Goal: Task Accomplishment & Management: Manage account settings

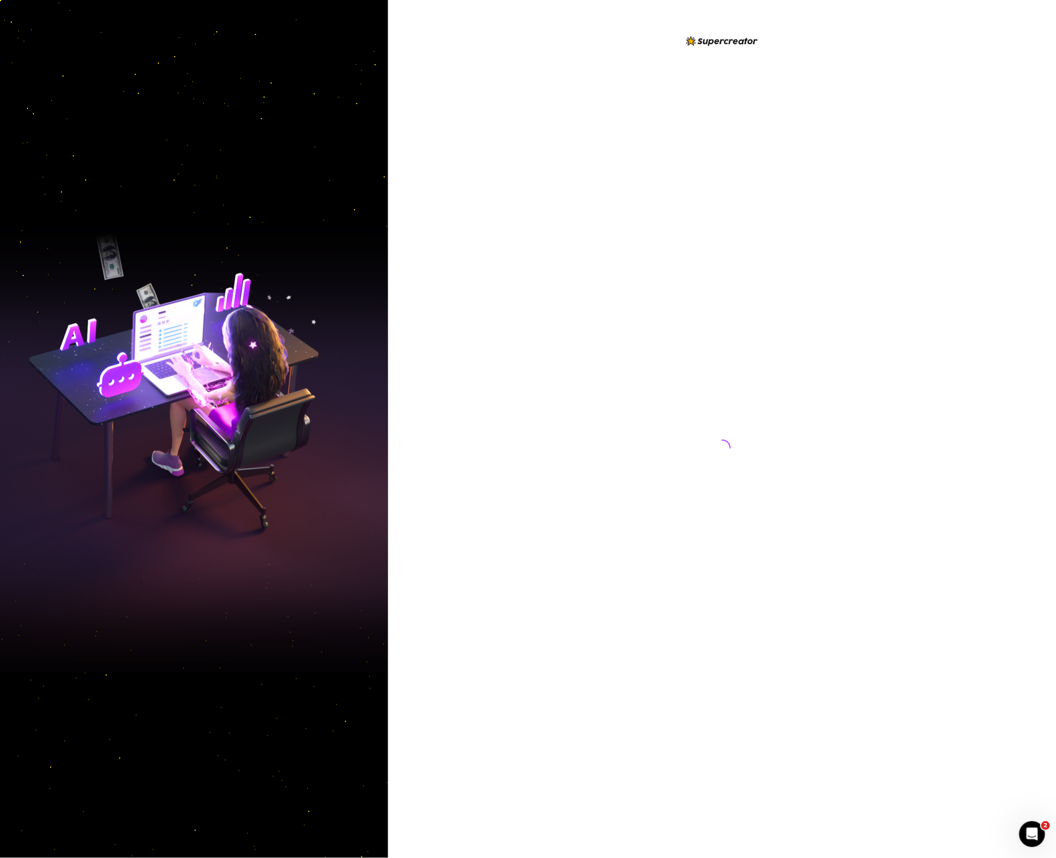
click at [632, 673] on div at bounding box center [722, 438] width 241 height 806
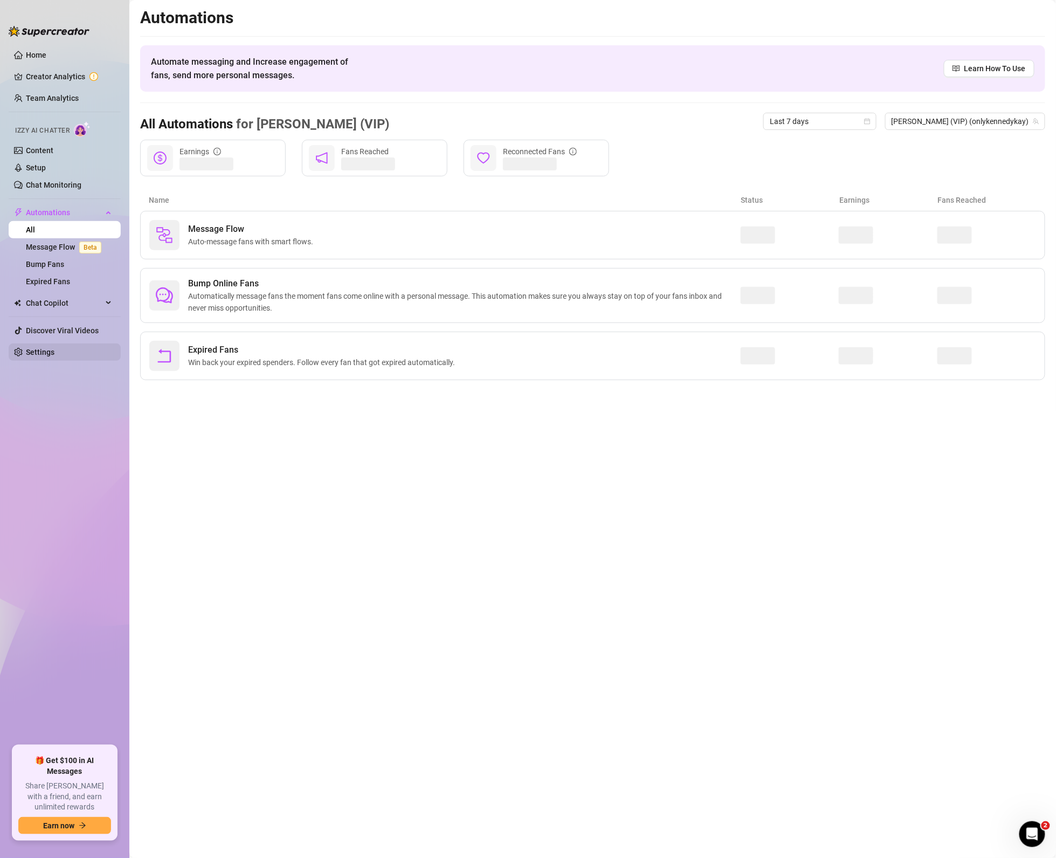
click at [54, 354] on link "Settings" at bounding box center [40, 352] width 29 height 9
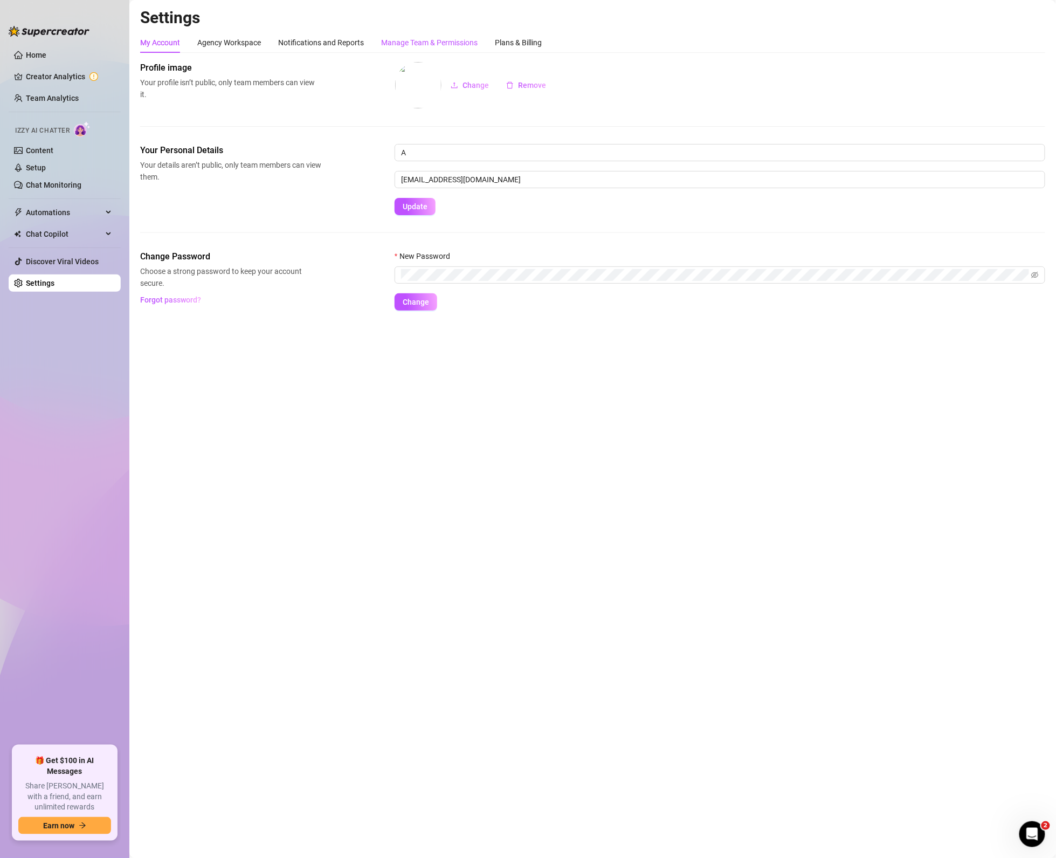
click at [471, 46] on div "Manage Team & Permissions" at bounding box center [429, 43] width 97 height 12
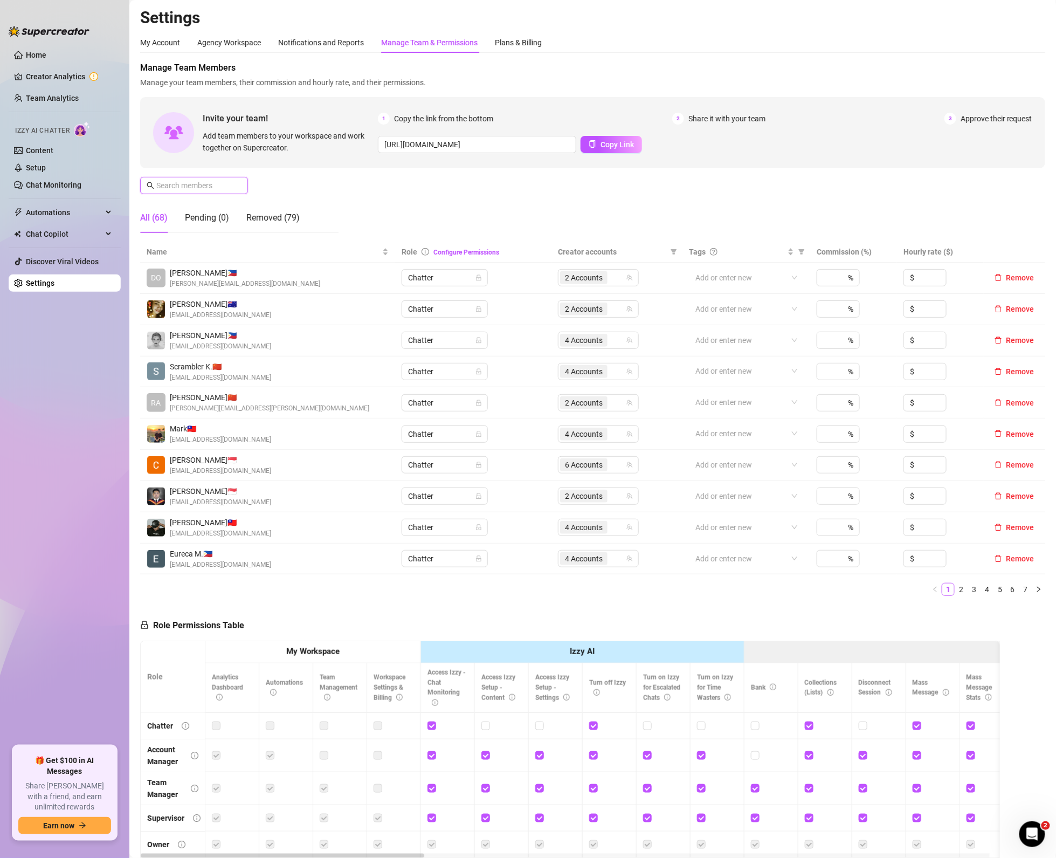
click at [215, 185] on input "text" at bounding box center [194, 186] width 77 height 12
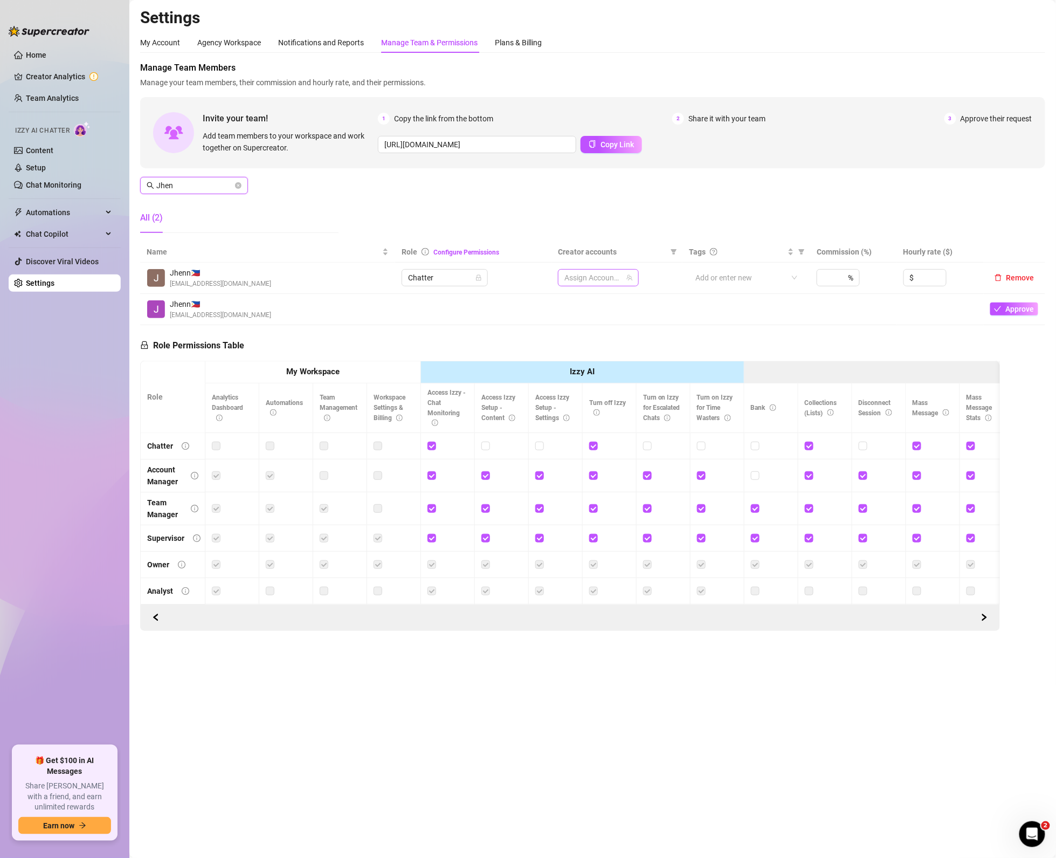
click at [610, 277] on div at bounding box center [592, 277] width 65 height 15
type input "Jhen"
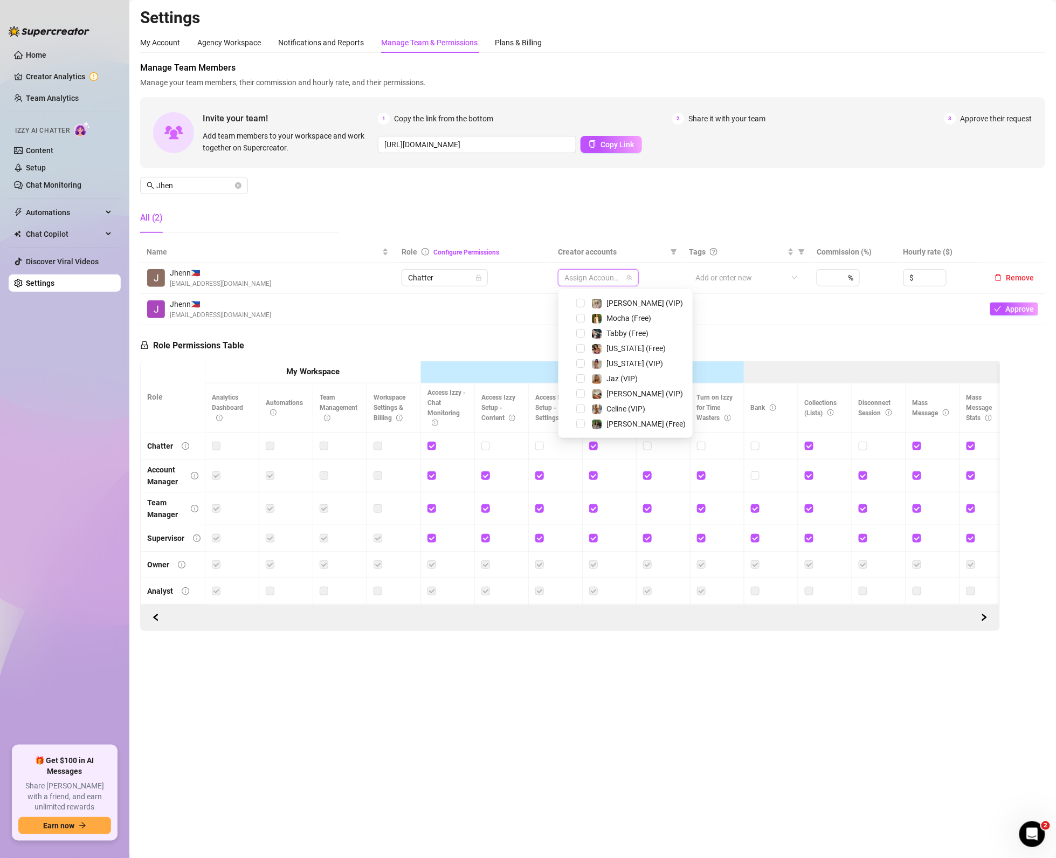
scroll to position [209, 0]
click at [578, 406] on span "Select tree node" at bounding box center [580, 408] width 9 height 9
click at [576, 391] on span "Select tree node" at bounding box center [580, 393] width 9 height 9
click at [580, 410] on span "Select tree node" at bounding box center [580, 408] width 9 height 9
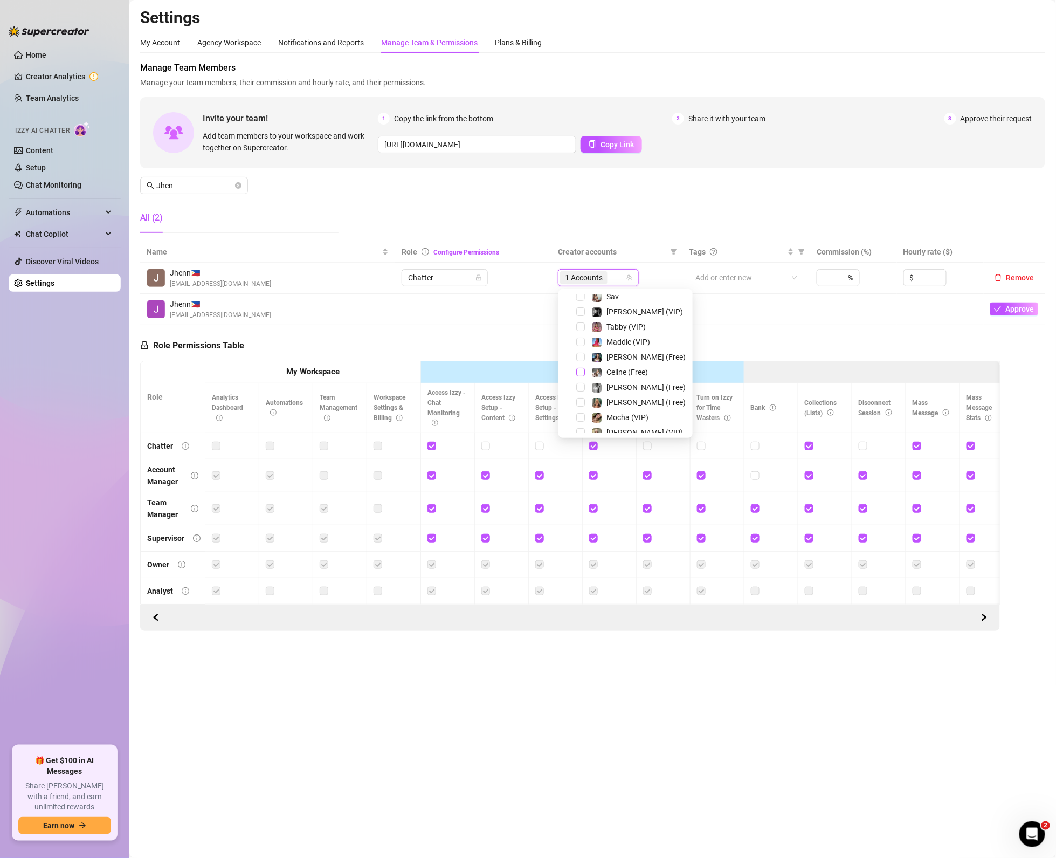
click at [583, 373] on span "Select tree node" at bounding box center [580, 372] width 9 height 9
click at [466, 345] on div "Role Permissions Table Role My Workspace Izzy AI OnlyFans Side Menu OnlyFans Ch…" at bounding box center [570, 478] width 860 height 306
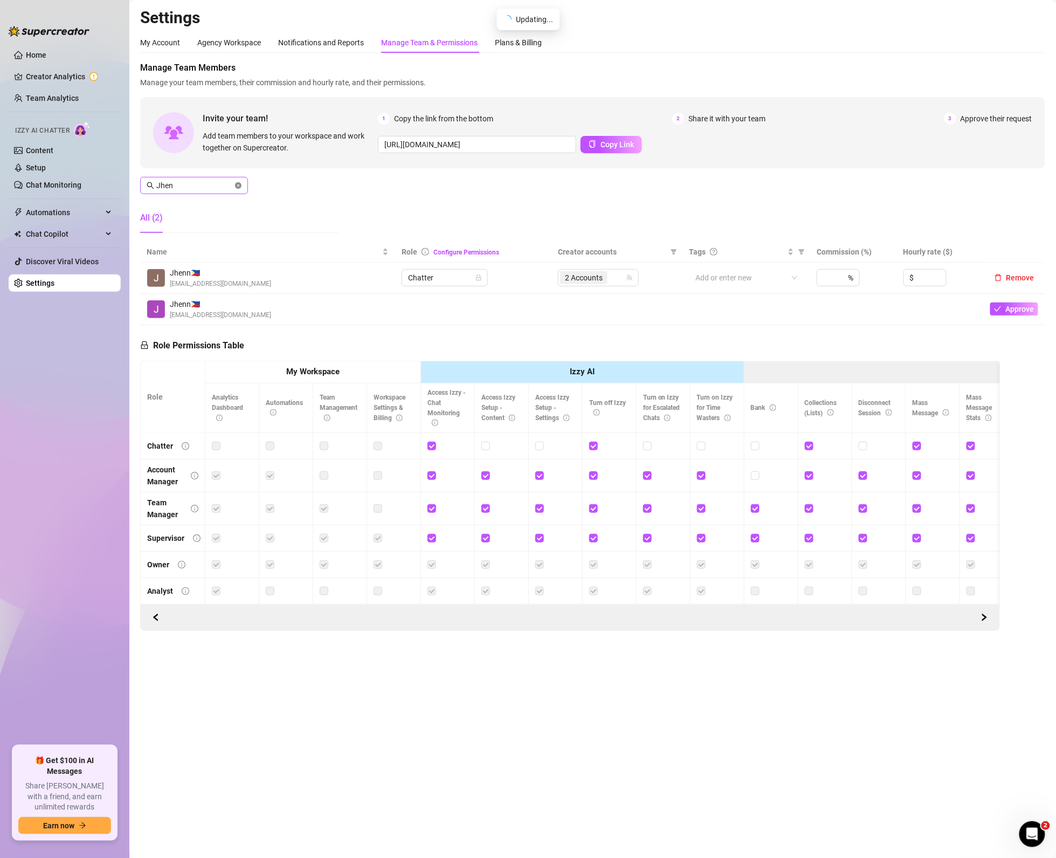
click at [241, 184] on icon "close-circle" at bounding box center [238, 185] width 6 height 6
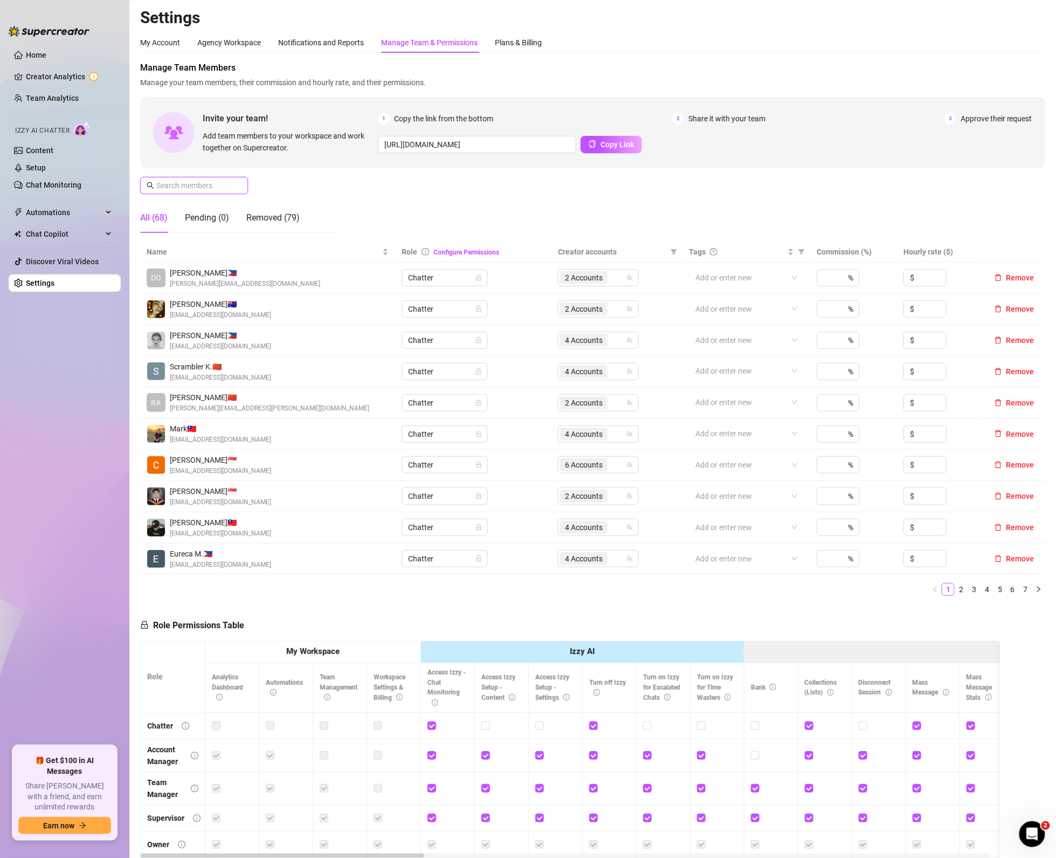
click at [223, 190] on input "text" at bounding box center [194, 186] width 77 height 12
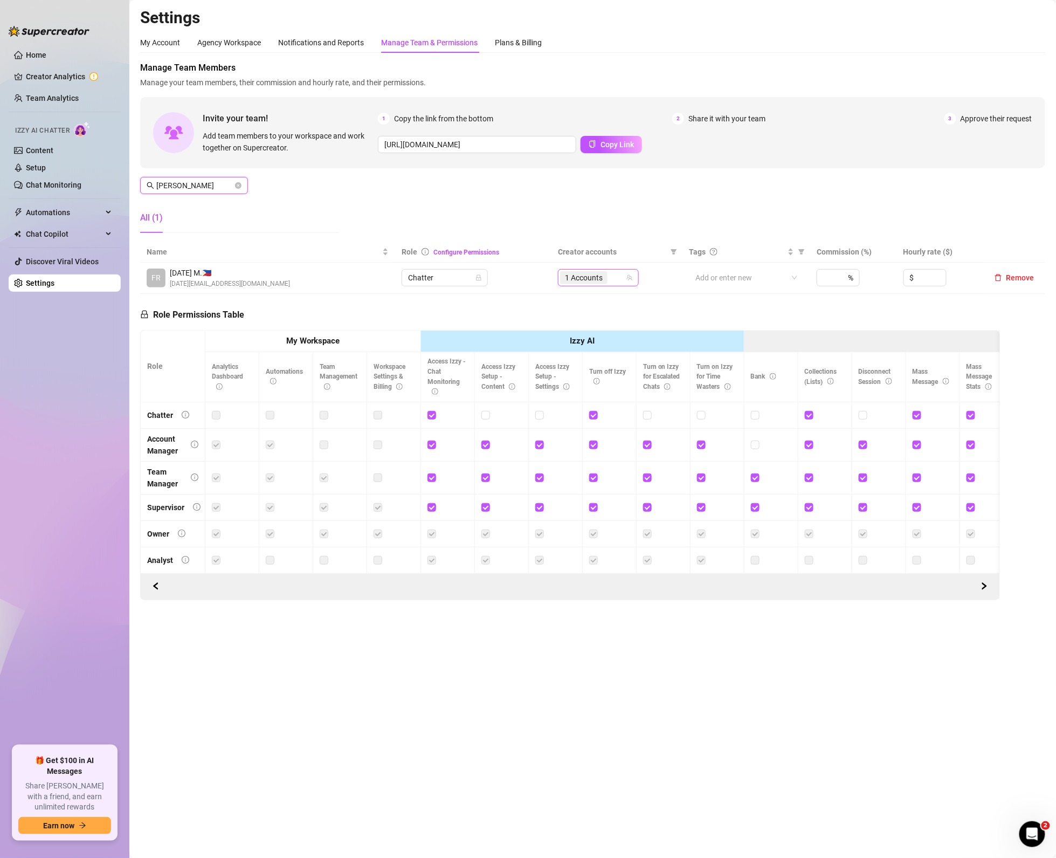
type input "frida"
click at [612, 276] on input "search" at bounding box center [611, 277] width 2 height 13
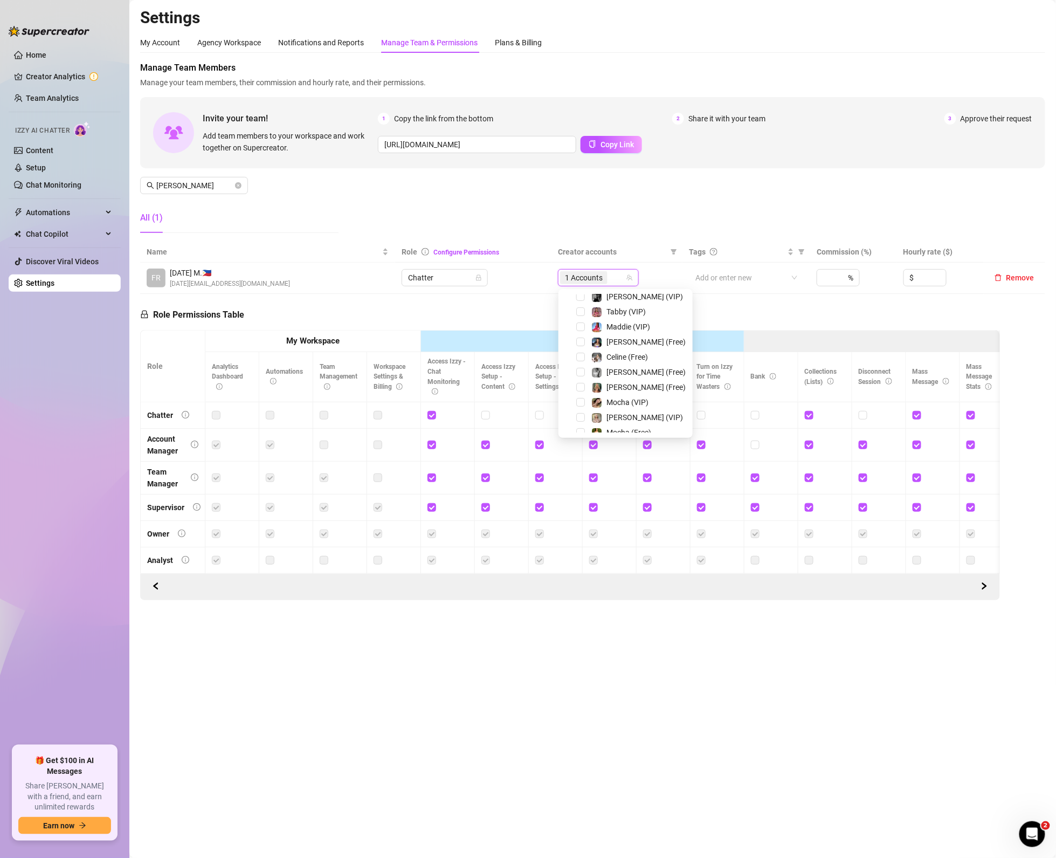
scroll to position [0, 0]
click at [430, 300] on div "Role Permissions Table Role My Workspace Izzy AI OnlyFans Side Menu OnlyFans Ch…" at bounding box center [570, 447] width 860 height 306
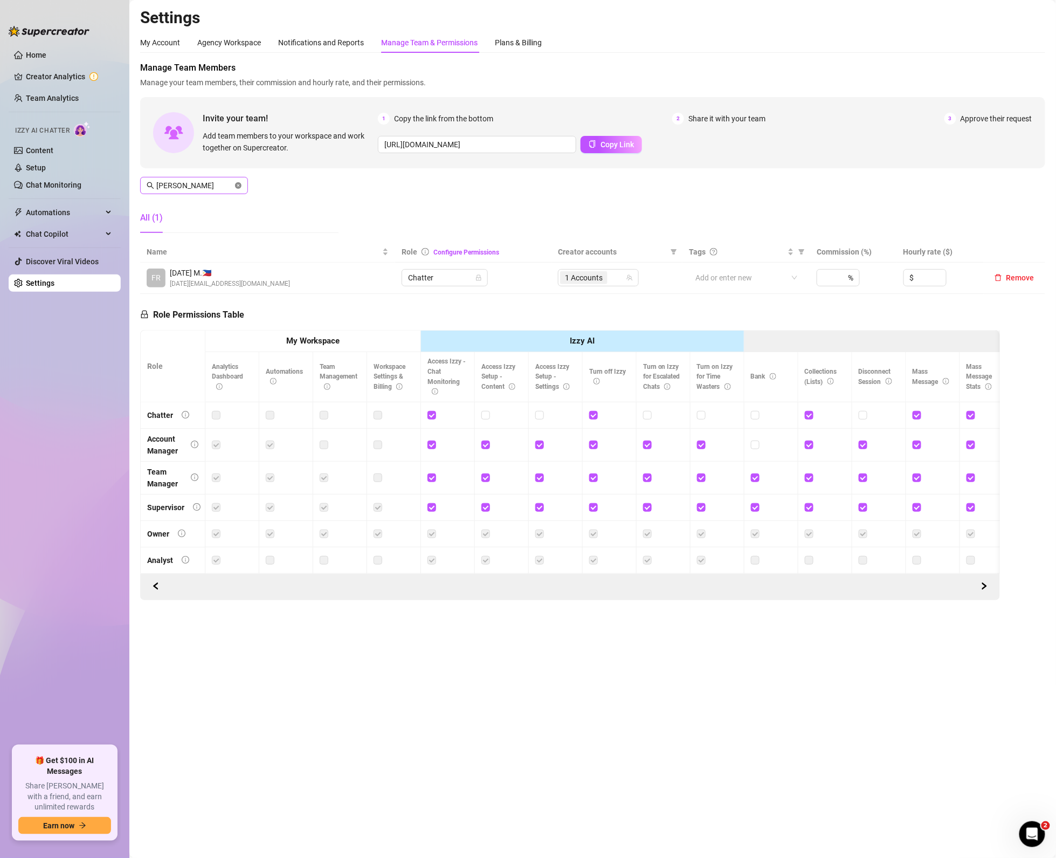
click at [237, 186] on icon "close-circle" at bounding box center [238, 185] width 6 height 6
click at [608, 276] on span "2 Accounts" at bounding box center [583, 277] width 47 height 13
type input "viv"
click at [623, 279] on div "2 Accounts" at bounding box center [592, 277] width 65 height 15
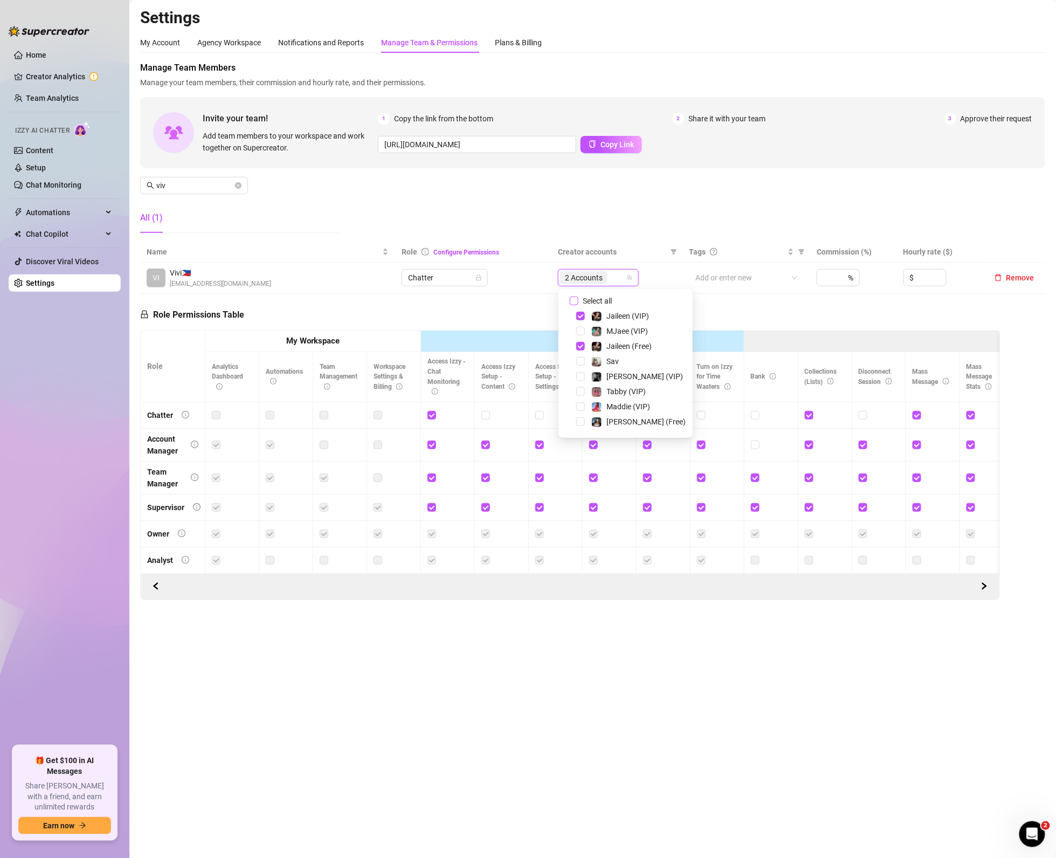
click at [585, 297] on span "Select all" at bounding box center [598, 301] width 38 height 12
click at [579, 297] on input "Select all" at bounding box center [574, 301] width 9 height 9
click at [585, 297] on span "Select all" at bounding box center [598, 301] width 38 height 12
click at [579, 297] on input "Select all" at bounding box center [574, 301] width 9 height 9
checkbox input "false"
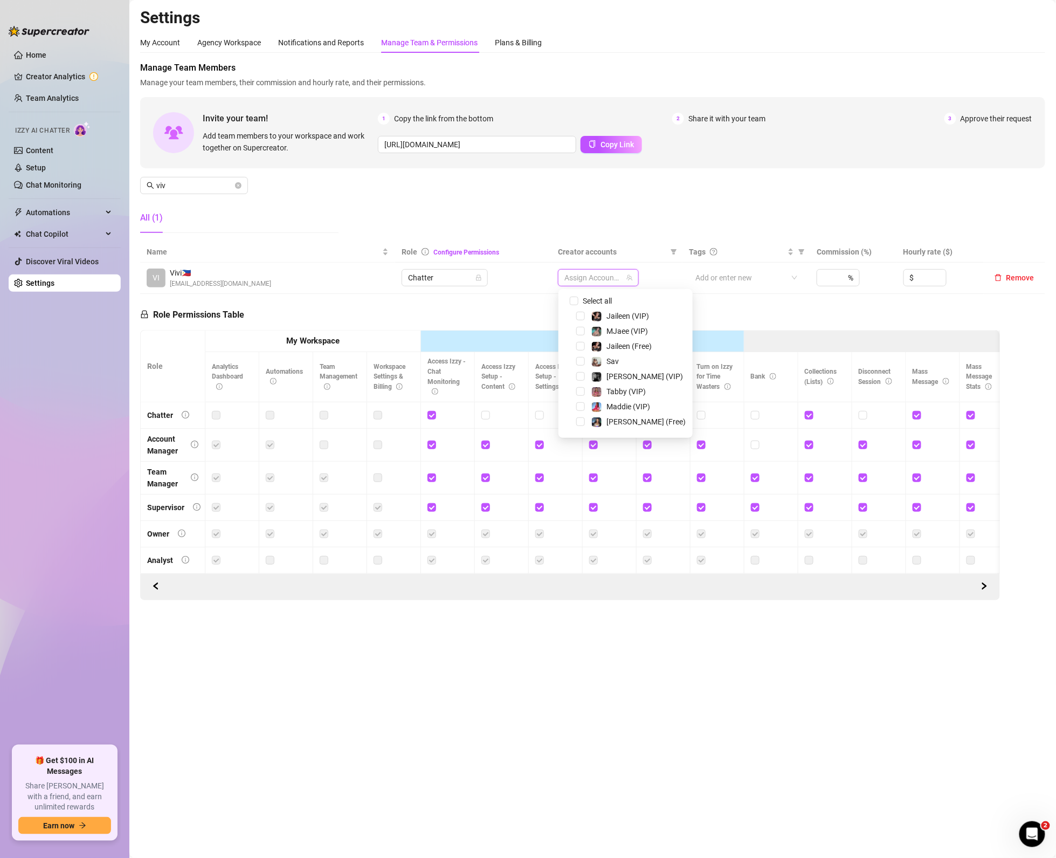
click at [574, 396] on div "Tabby (VIP)" at bounding box center [625, 391] width 129 height 13
click at [576, 394] on div "Tabby (VIP)" at bounding box center [625, 391] width 129 height 13
click at [581, 406] on span "Select tree node" at bounding box center [580, 406] width 9 height 9
click at [583, 424] on span "Select tree node" at bounding box center [580, 421] width 9 height 9
click at [581, 393] on span "Select tree node" at bounding box center [580, 391] width 9 height 9
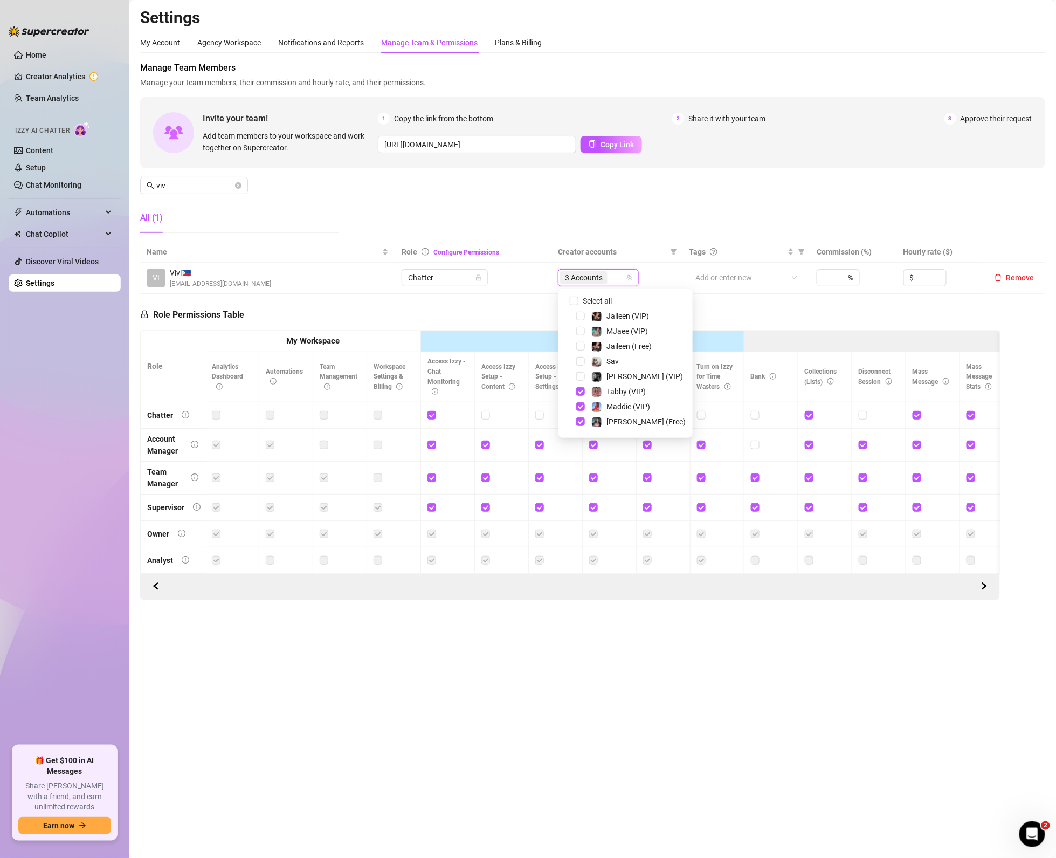
scroll to position [129, 0]
click at [581, 395] on span "Select tree node" at bounding box center [580, 398] width 9 height 9
click at [533, 328] on div "Role Permissions Table Role My Workspace Izzy AI OnlyFans Side Menu OnlyFans Ch…" at bounding box center [570, 447] width 860 height 306
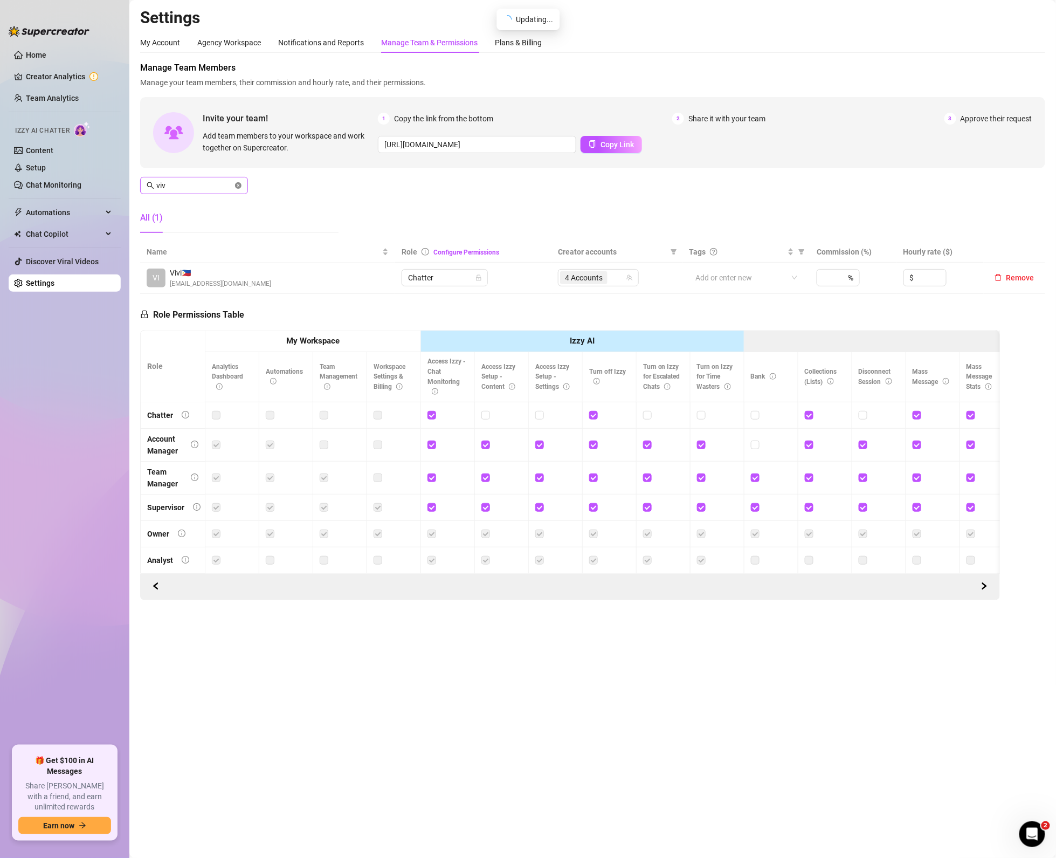
click at [238, 185] on icon "close-circle" at bounding box center [238, 185] width 6 height 6
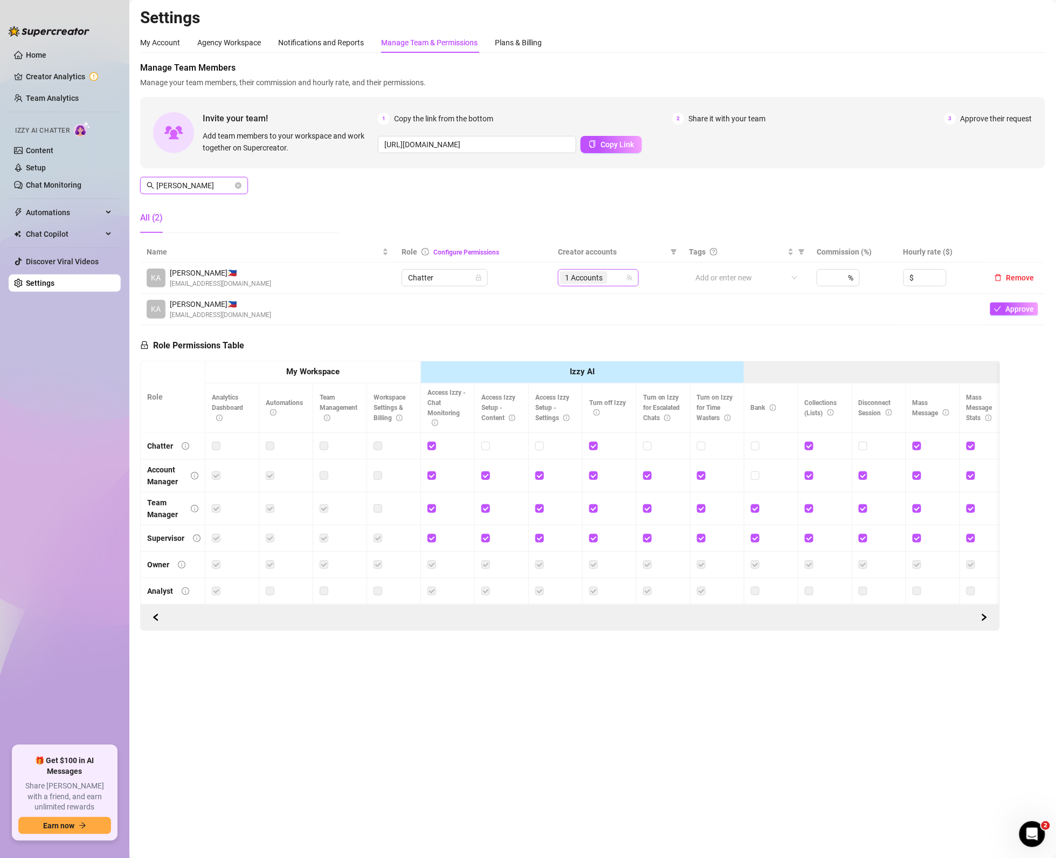
click at [616, 285] on div "1 Accounts" at bounding box center [592, 277] width 65 height 15
type input "kaye"
click at [596, 305] on span "Select all" at bounding box center [598, 301] width 38 height 12
click at [579, 305] on input "Select all" at bounding box center [574, 301] width 9 height 9
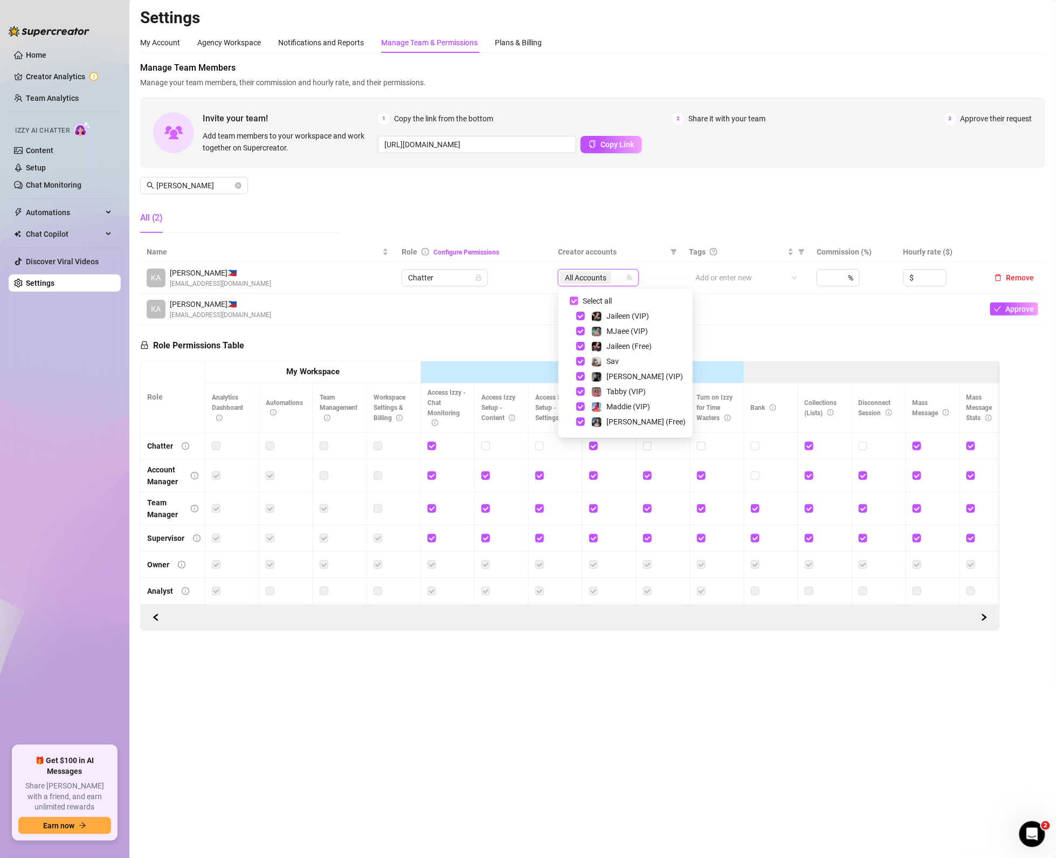
click at [596, 305] on span "Select all" at bounding box center [598, 301] width 38 height 12
click at [579, 305] on input "Select all" at bounding box center [574, 301] width 9 height 9
checkbox input "false"
click at [582, 422] on div "Mocha (VIP)" at bounding box center [625, 417] width 129 height 13
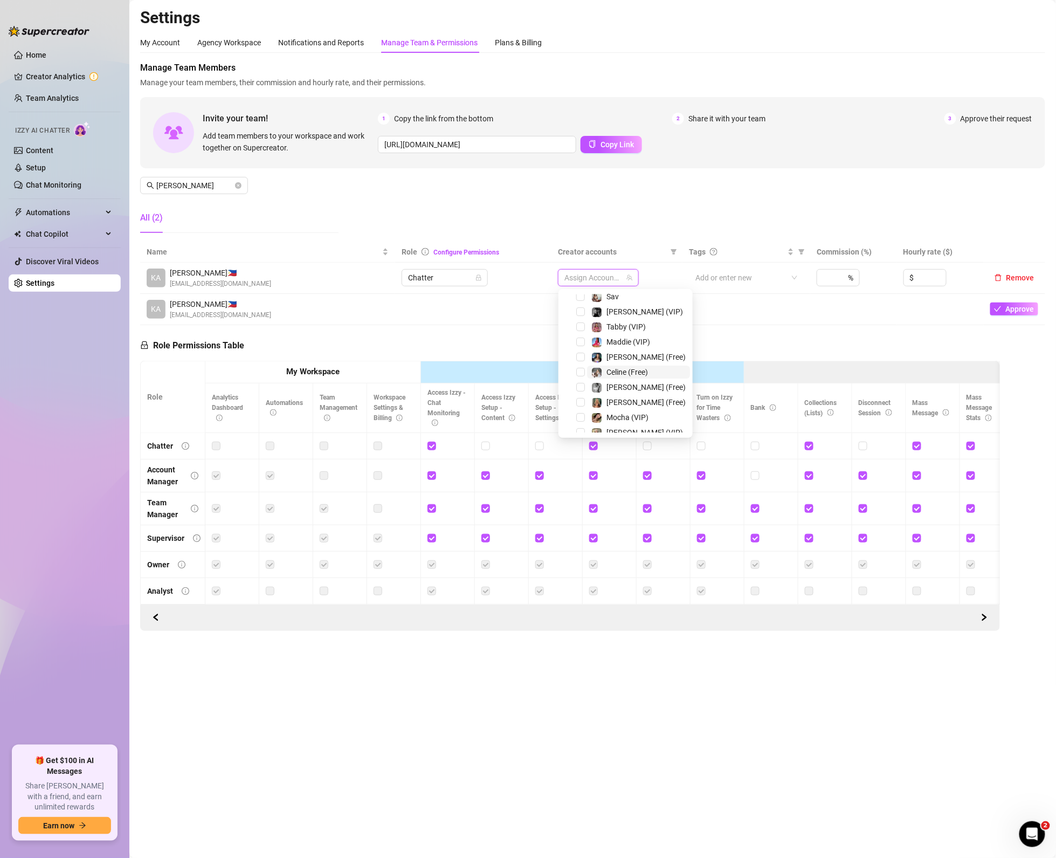
scroll to position [129, 0]
click at [583, 382] on span "Select tree node" at bounding box center [580, 383] width 9 height 9
click at [581, 356] on span "Select tree node" at bounding box center [580, 352] width 9 height 9
click at [576, 409] on span "Select tree node" at bounding box center [580, 408] width 9 height 9
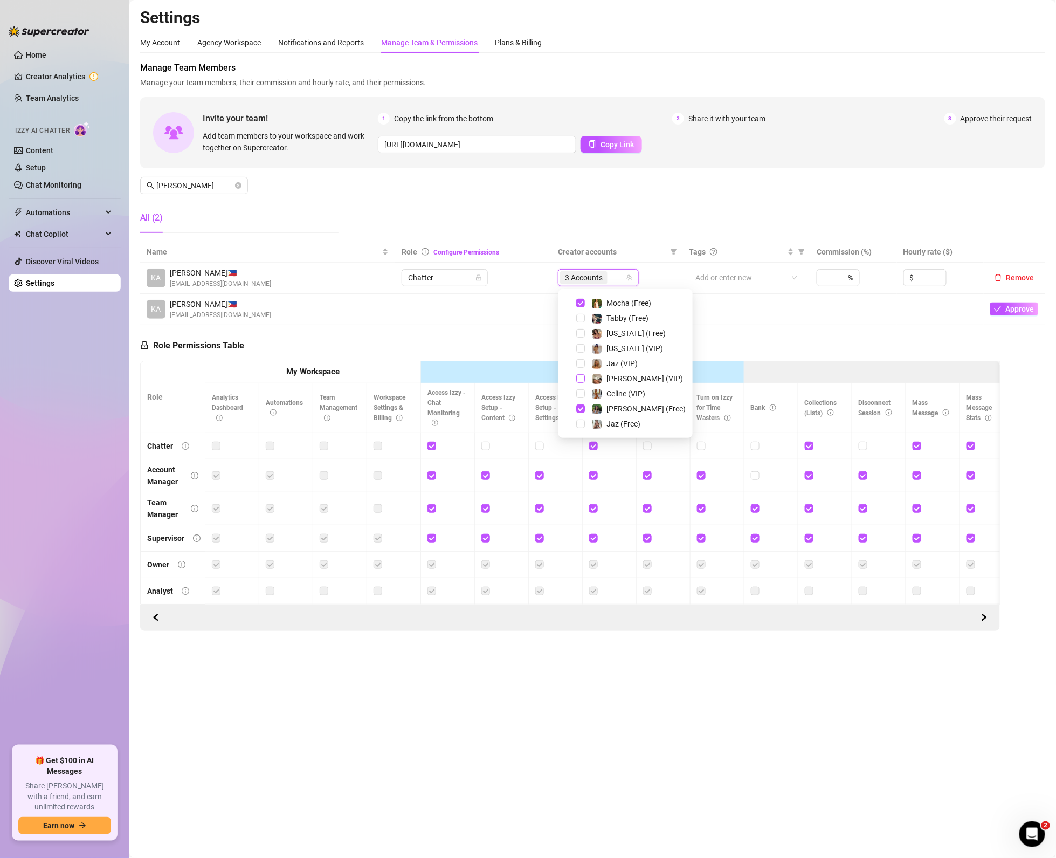
click at [579, 377] on span "Select tree node" at bounding box center [580, 378] width 9 height 9
click at [501, 310] on td at bounding box center [473, 309] width 156 height 31
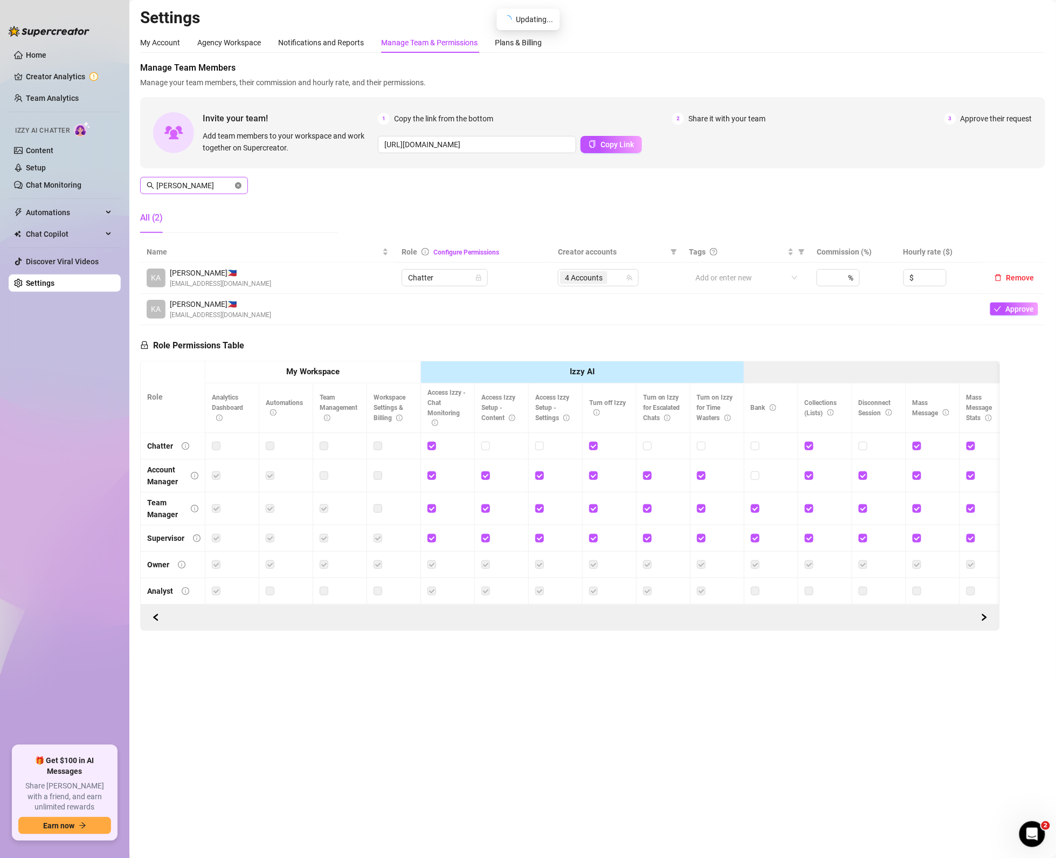
click at [240, 185] on icon "close-circle" at bounding box center [238, 185] width 6 height 6
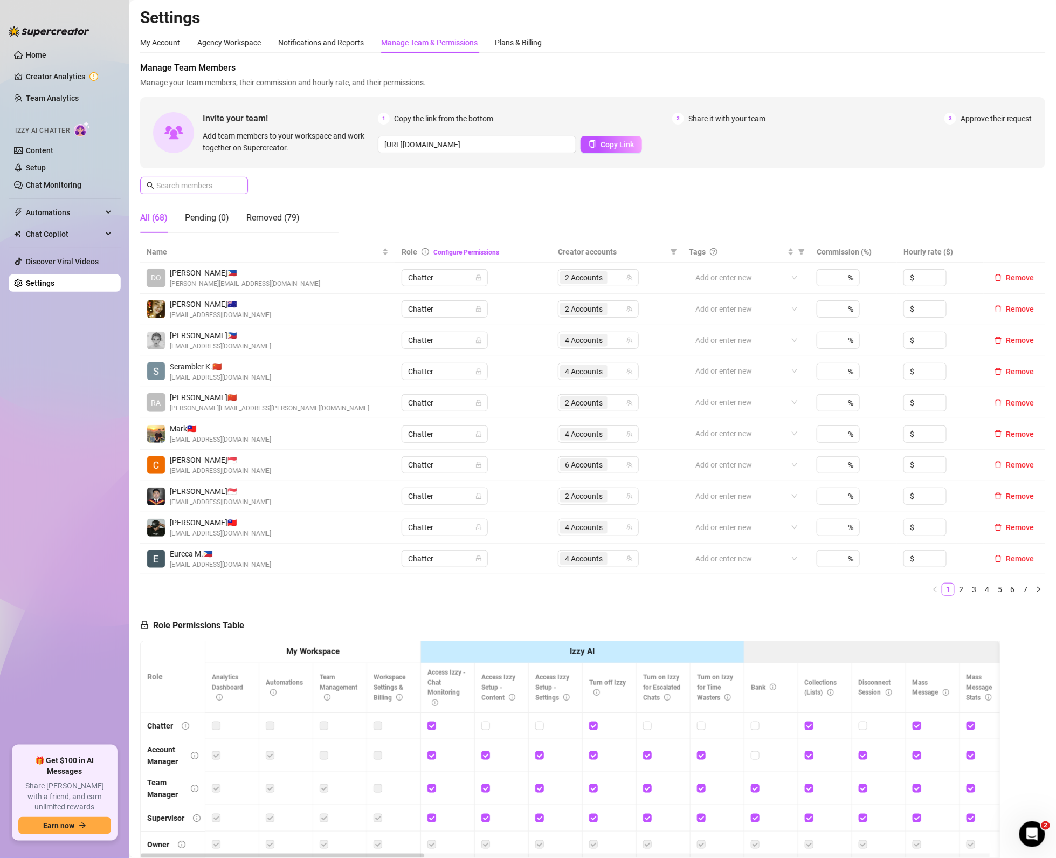
click at [240, 184] on span at bounding box center [238, 186] width 6 height 12
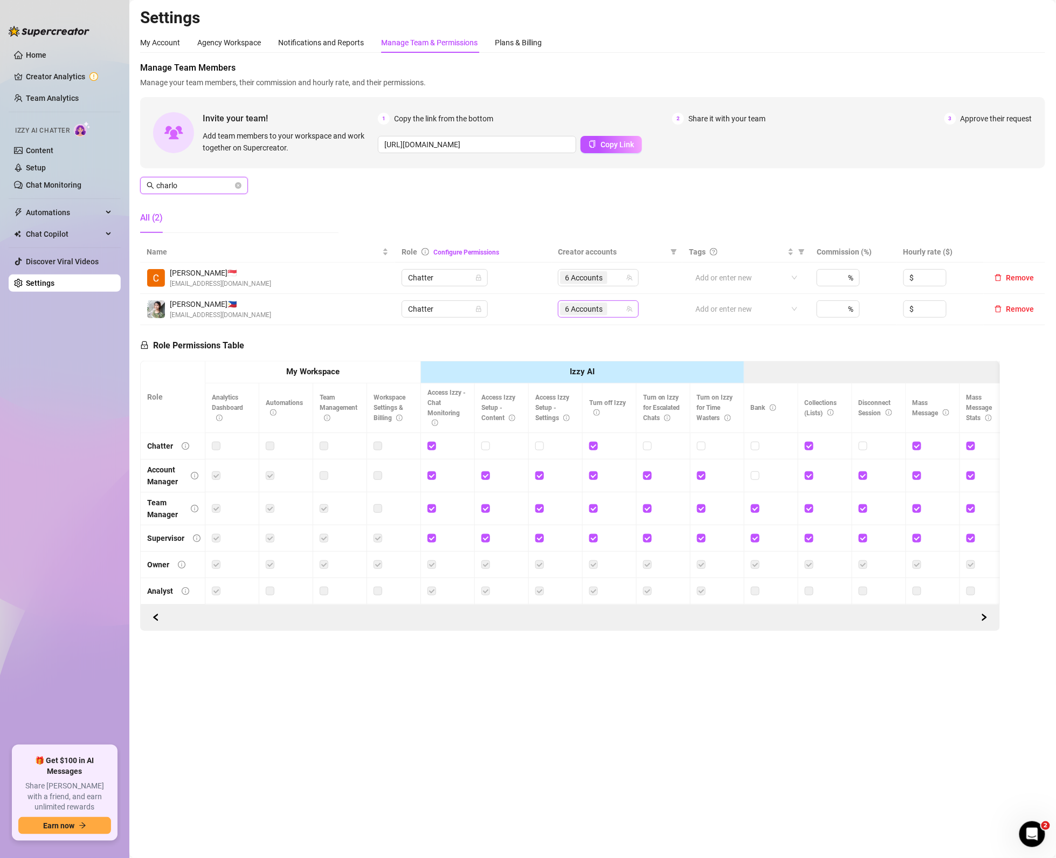
type input "charlo"
click at [610, 312] on input "search" at bounding box center [611, 309] width 2 height 13
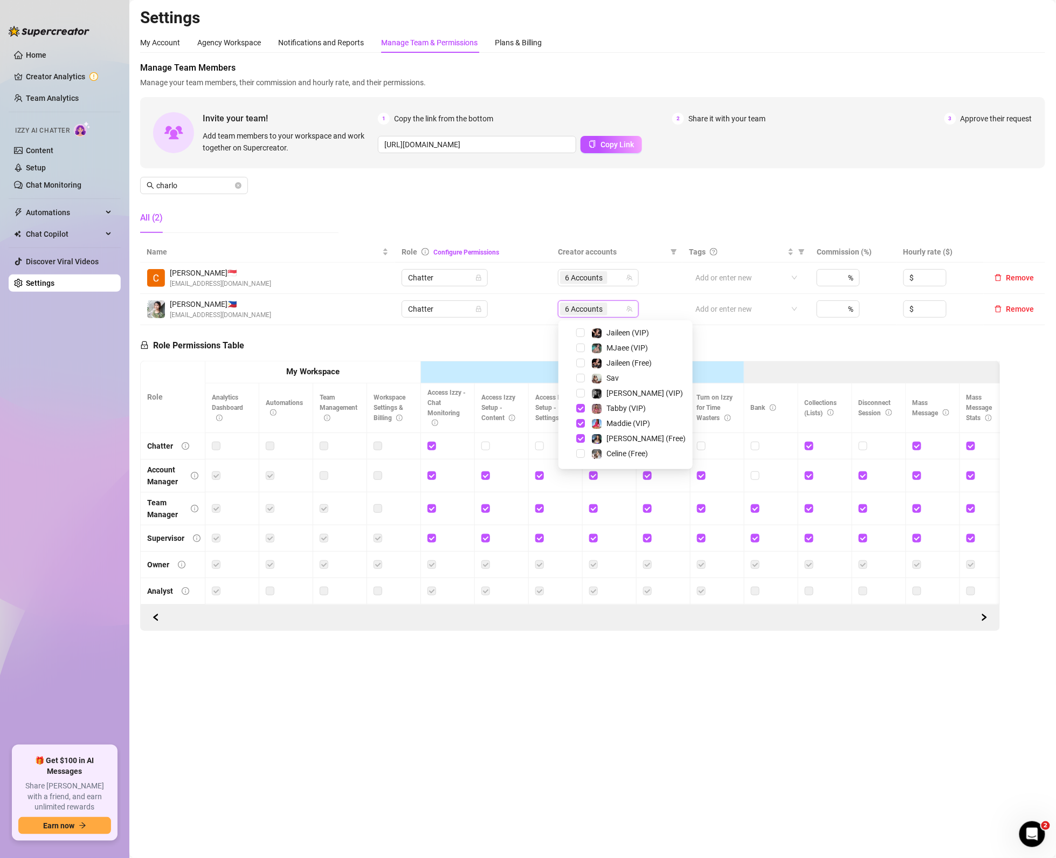
scroll to position [0, 0]
click at [575, 334] on input "Select all" at bounding box center [574, 332] width 9 height 9
click at [572, 331] on input "Select all" at bounding box center [574, 332] width 9 height 9
checkbox input "false"
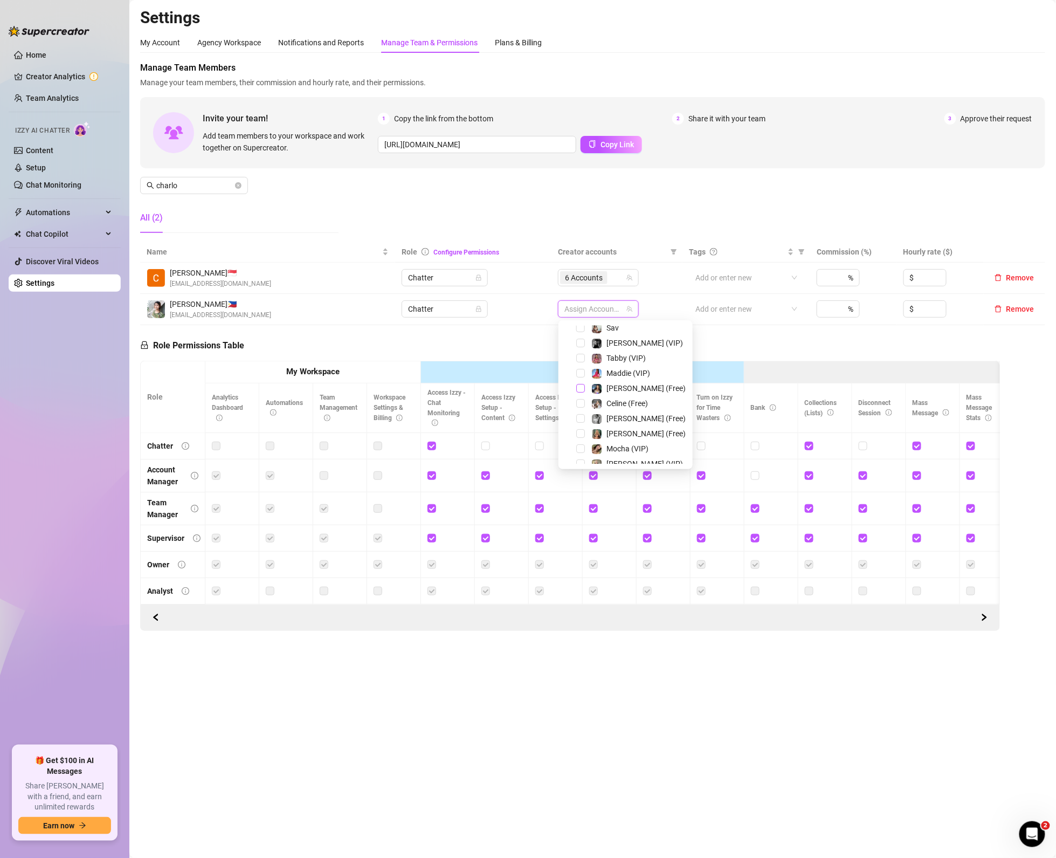
click at [576, 389] on div "Maddie (Free)" at bounding box center [625, 388] width 129 height 13
click at [579, 386] on span "Select tree node" at bounding box center [580, 388] width 9 height 9
click at [579, 369] on span "Select tree node" at bounding box center [580, 373] width 9 height 9
click at [30, 390] on ul "Home Creator Analytics Team Analytics Izzy AI Chatter Content Setup Chat Monito…" at bounding box center [65, 391] width 112 height 699
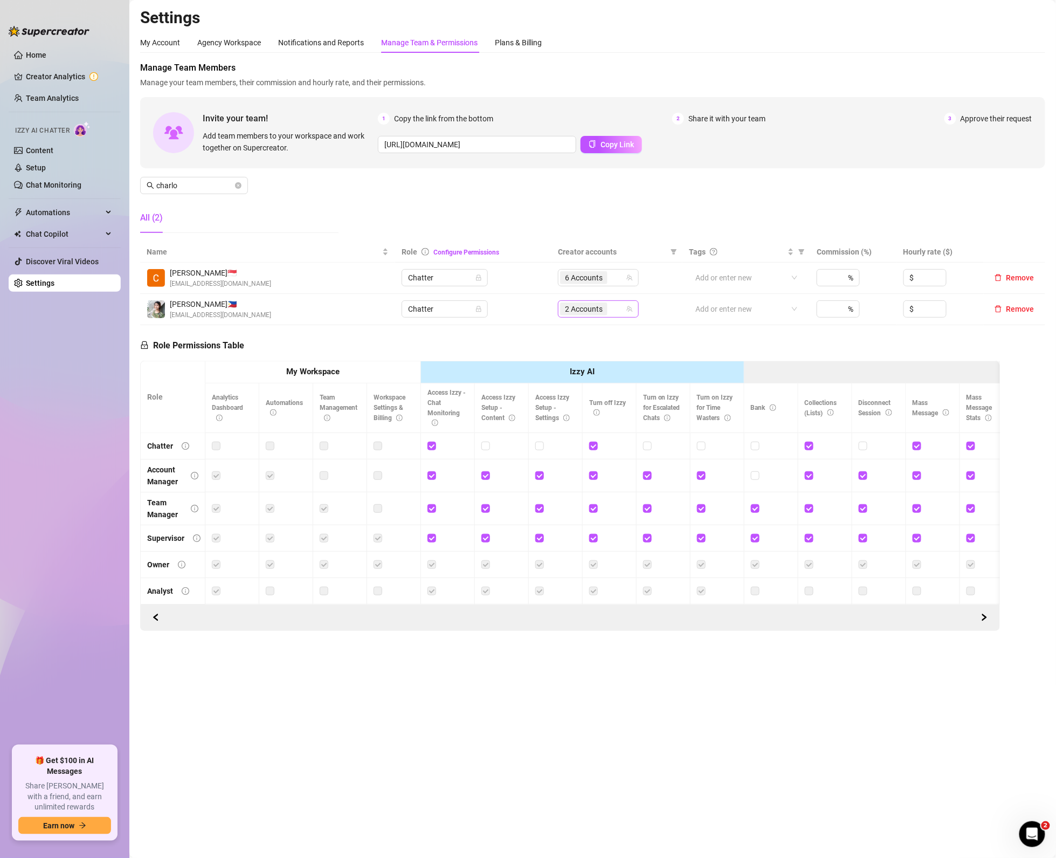
click at [602, 311] on span "2 Accounts" at bounding box center [584, 309] width 38 height 12
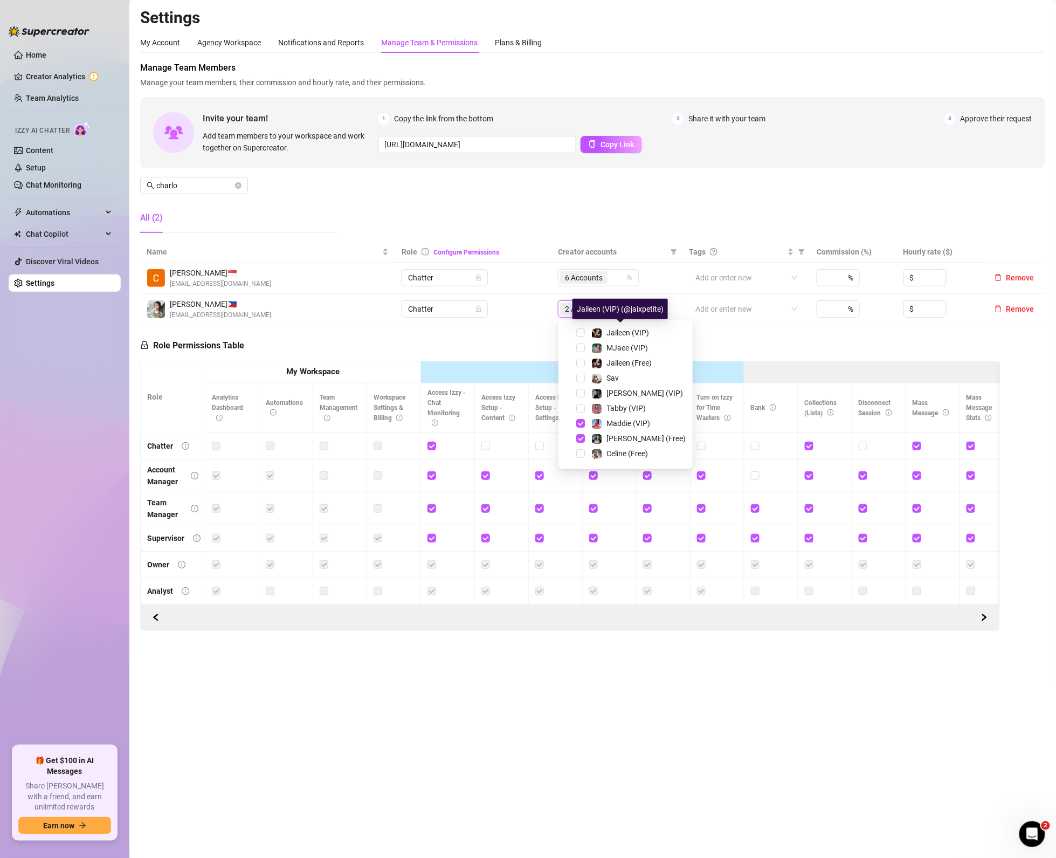
scroll to position [0, 0]
click at [580, 360] on span "Select tree node" at bounding box center [580, 362] width 9 height 9
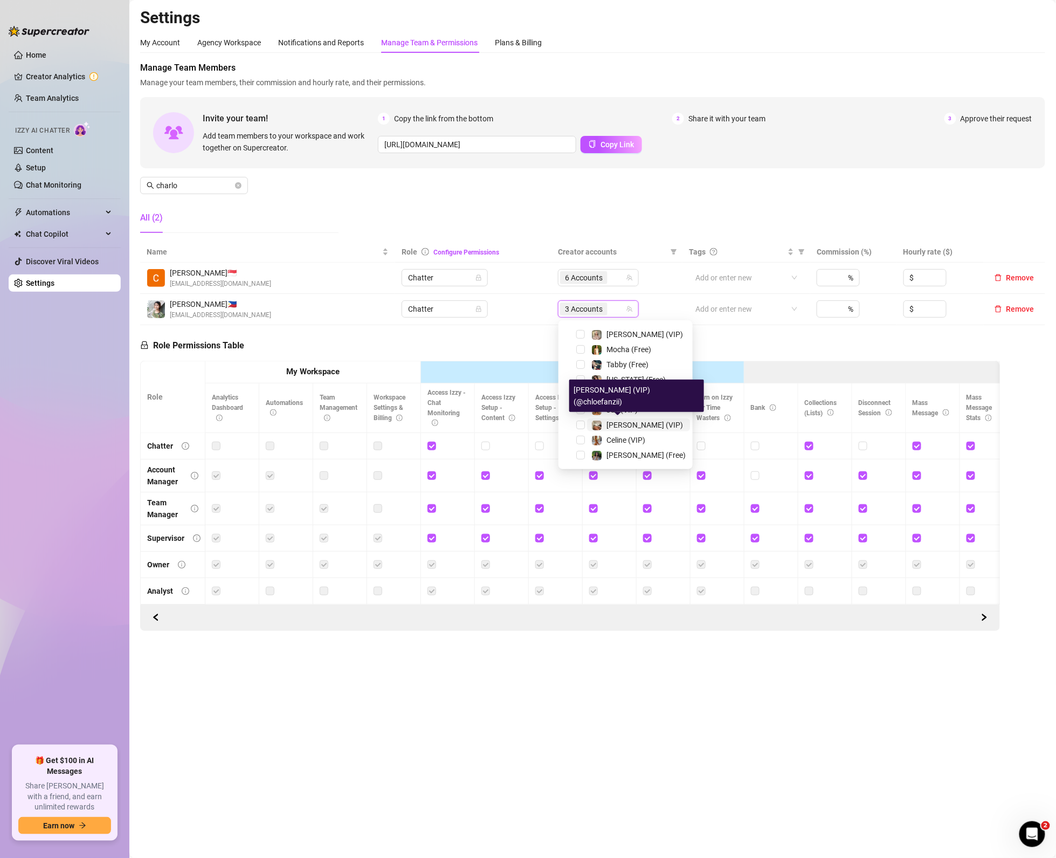
scroll to position [209, 0]
click at [761, 347] on div "Role Permissions Table Role My Workspace Izzy AI OnlyFans Side Menu OnlyFans Ch…" at bounding box center [570, 478] width 860 height 306
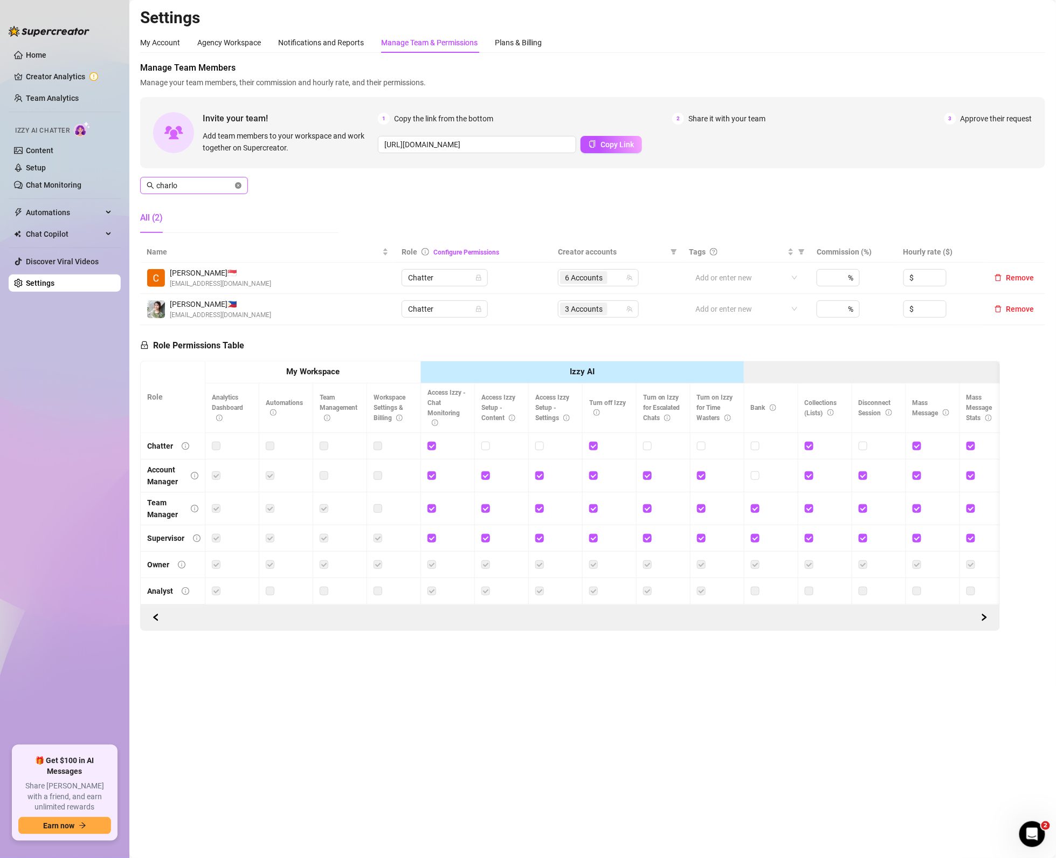
click at [241, 187] on icon "close-circle" at bounding box center [238, 185] width 6 height 6
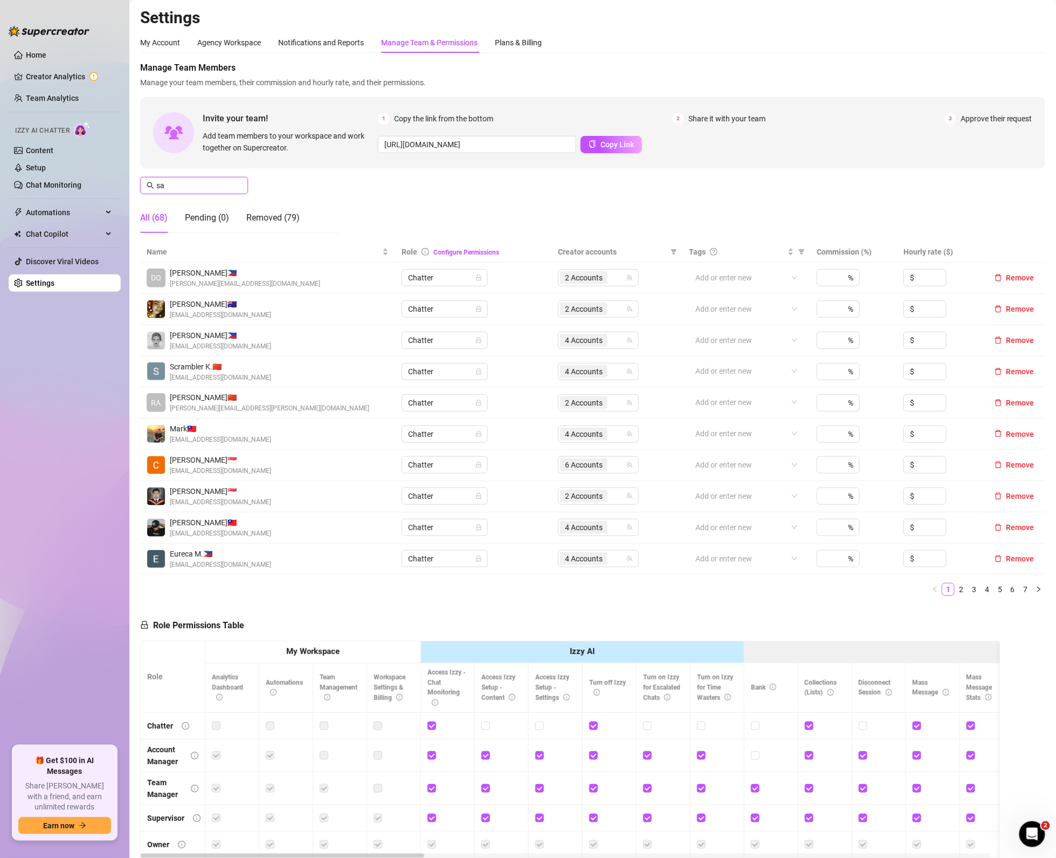
type input "sal"
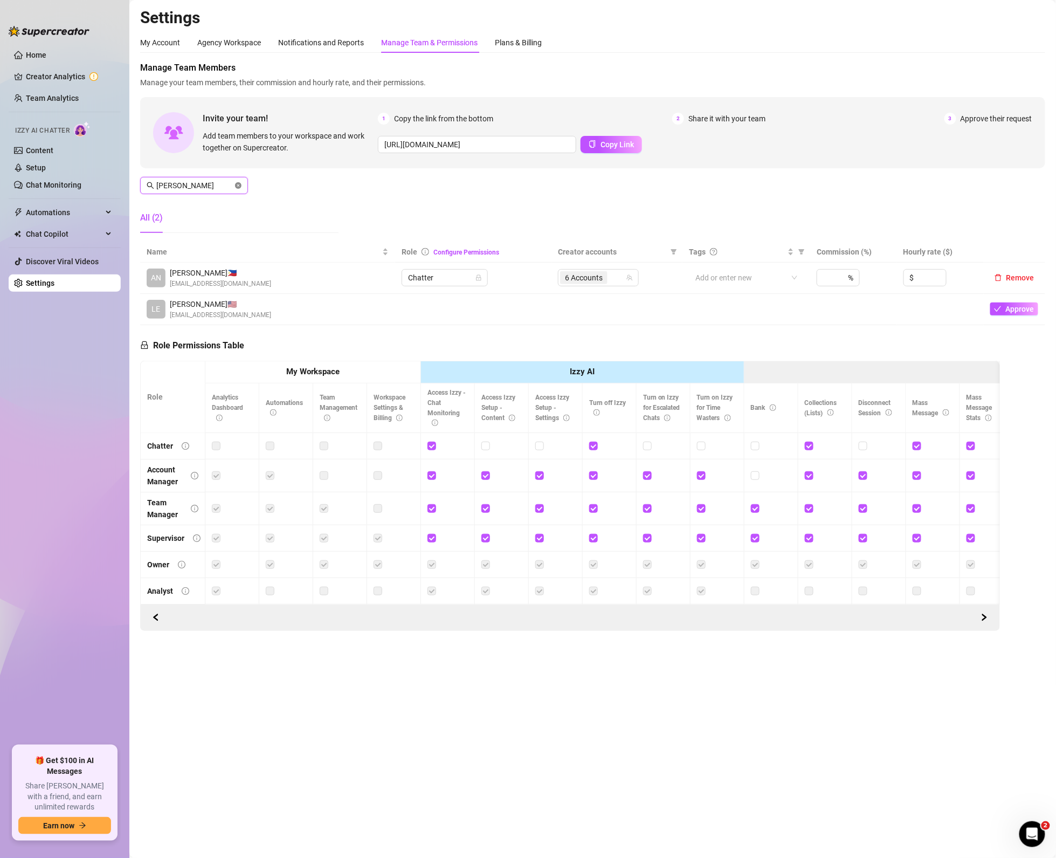
click at [238, 185] on icon "close-circle" at bounding box center [238, 185] width 6 height 6
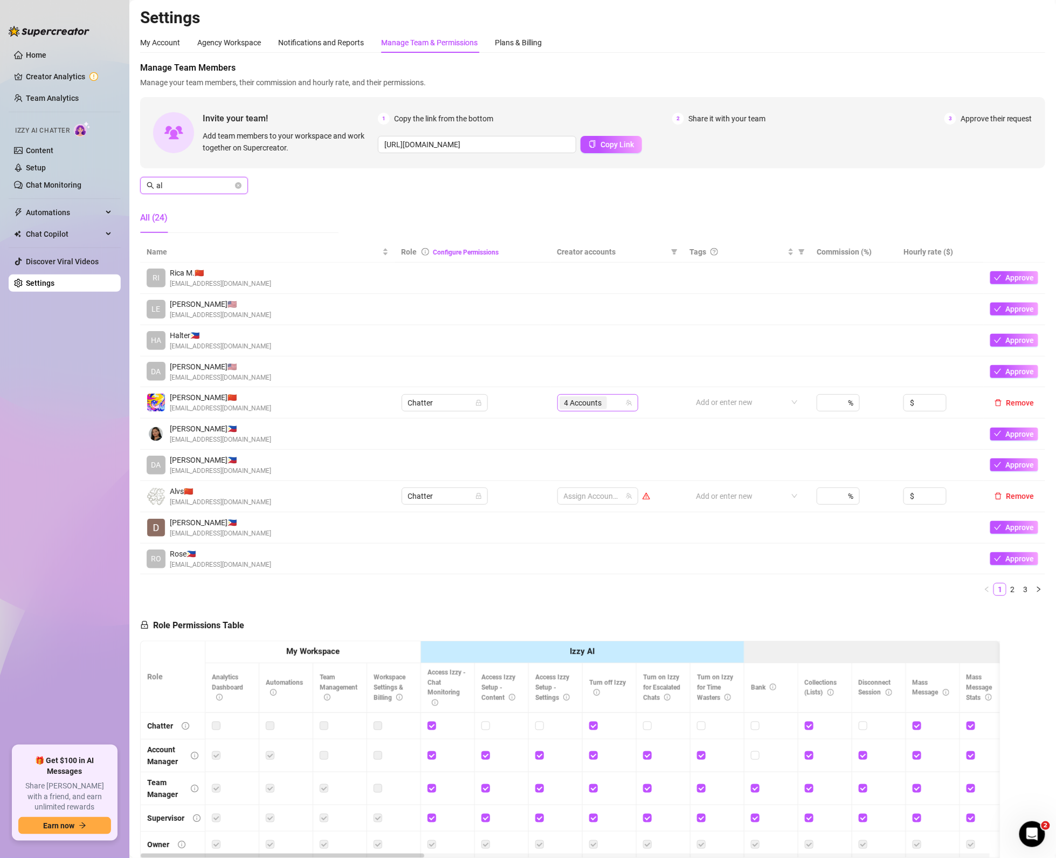
click at [620, 399] on div "4 Accounts" at bounding box center [598, 402] width 81 height 17
type input "al"
click at [590, 424] on span "Select all" at bounding box center [591, 426] width 38 height 12
click at [572, 424] on input "Select all" at bounding box center [568, 426] width 9 height 9
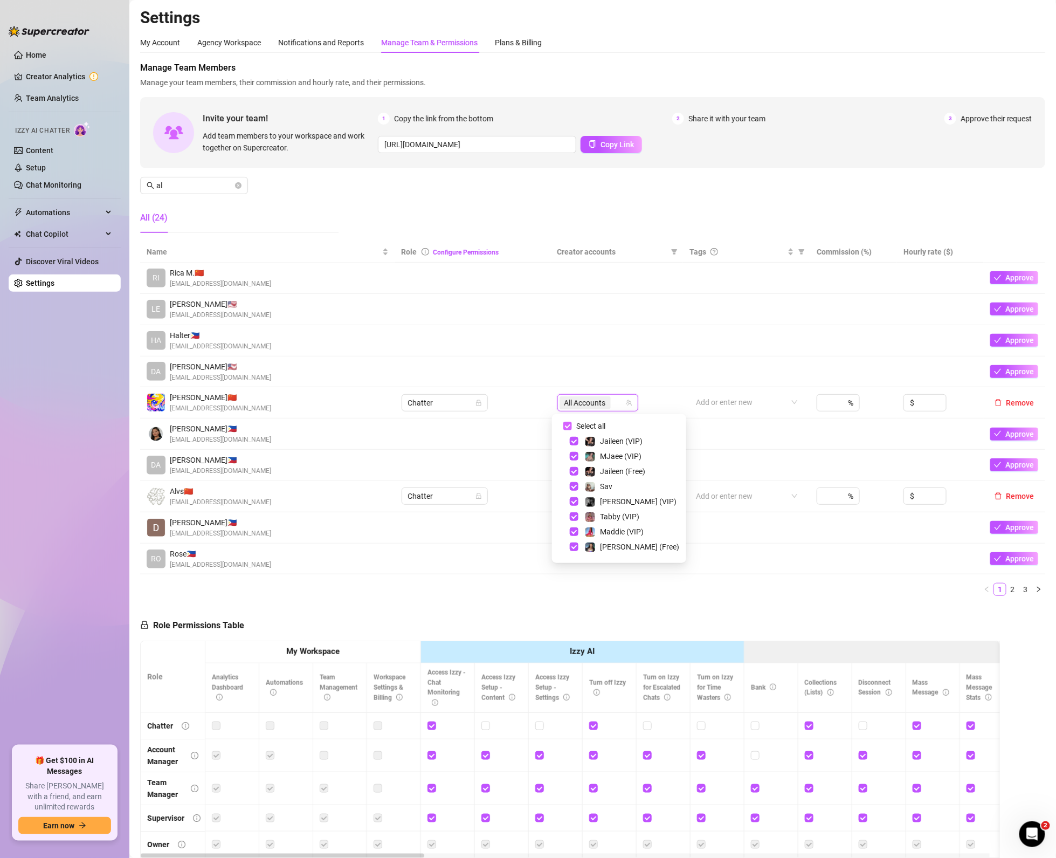
click at [590, 424] on span "Select all" at bounding box center [591, 426] width 38 height 12
click at [572, 424] on input "Select all" at bounding box center [568, 426] width 9 height 9
checkbox input "false"
click at [1020, 593] on link "3" at bounding box center [1026, 589] width 12 height 12
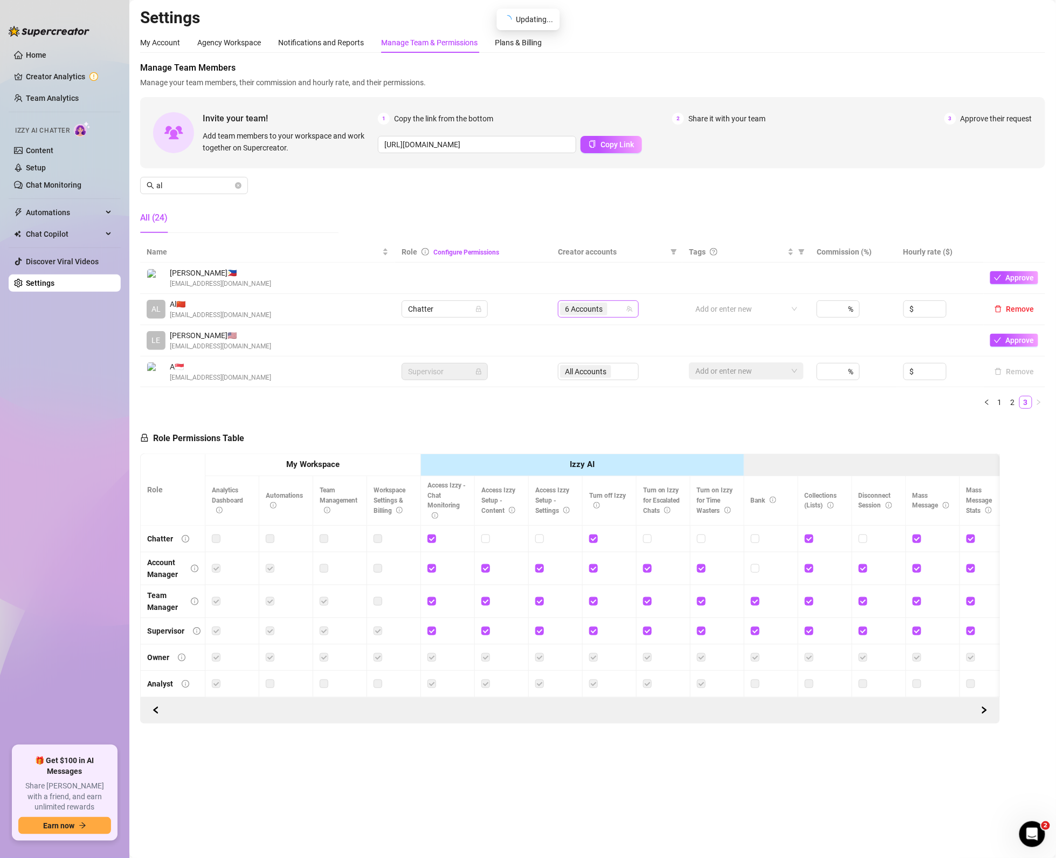
click at [614, 312] on div "6 Accounts" at bounding box center [592, 308] width 65 height 15
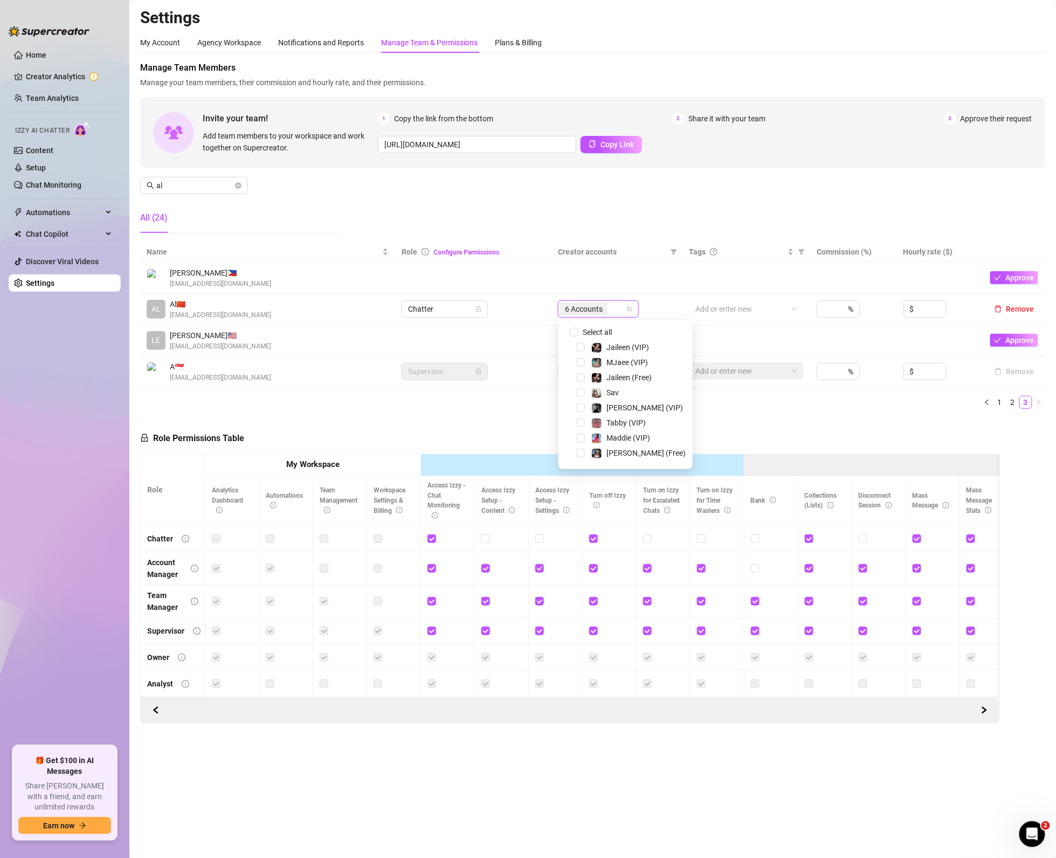
scroll to position [129, 0]
click at [580, 365] on span "Select tree node" at bounding box center [580, 369] width 9 height 9
click at [578, 398] on span "Select tree node" at bounding box center [580, 399] width 9 height 9
click at [793, 423] on div "Role Permissions Table Role My Workspace Izzy AI OnlyFans Side Menu OnlyFans Ch…" at bounding box center [570, 570] width 860 height 306
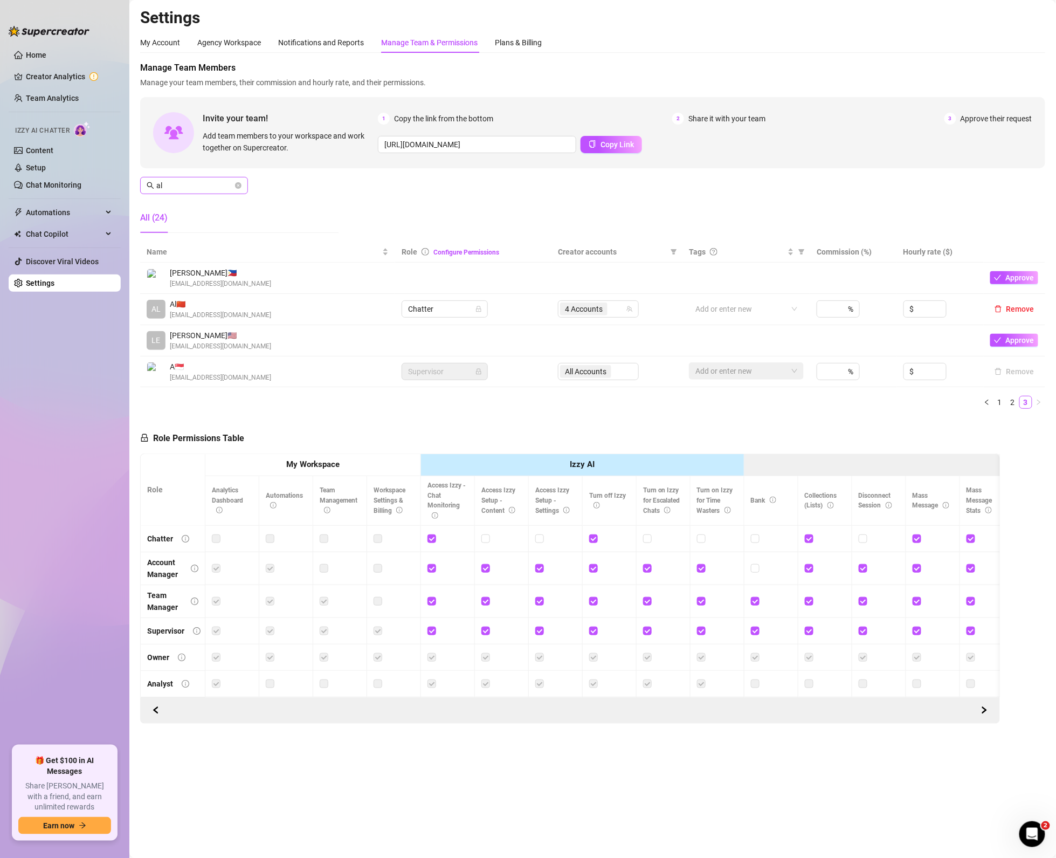
click at [238, 185] on icon "close-circle" at bounding box center [238, 185] width 6 height 6
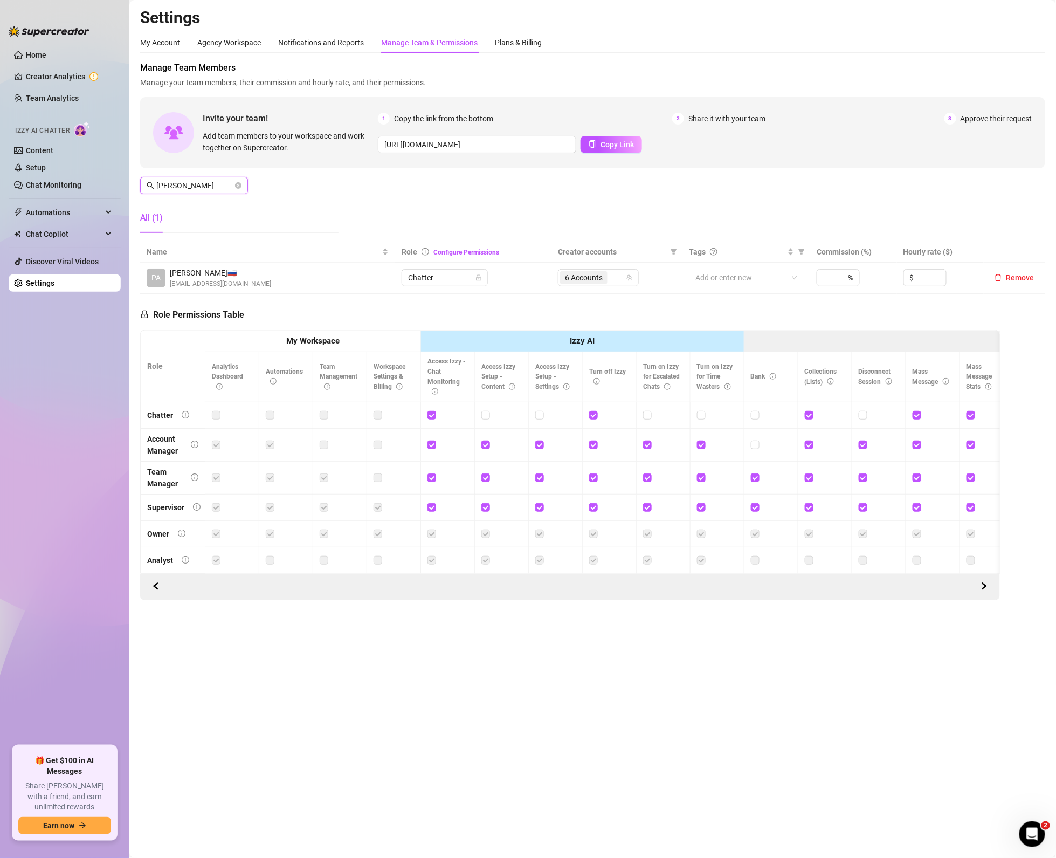
type input "paul"
